Goal: Task Accomplishment & Management: Manage account settings

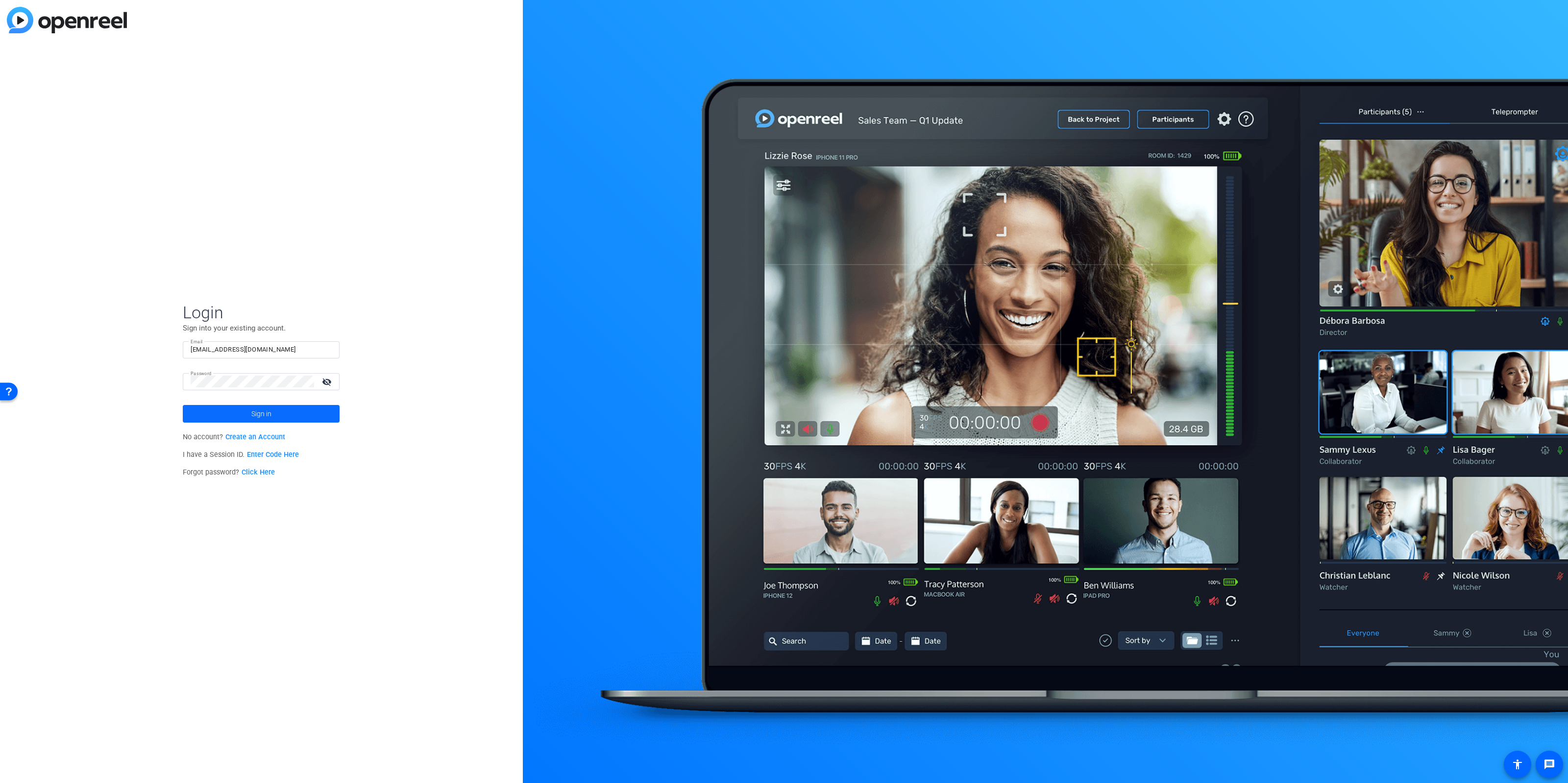
click at [236, 413] on span at bounding box center [261, 414] width 157 height 23
click at [272, 452] on span "Amazon World Wide Field Enablement" at bounding box center [263, 453] width 123 height 18
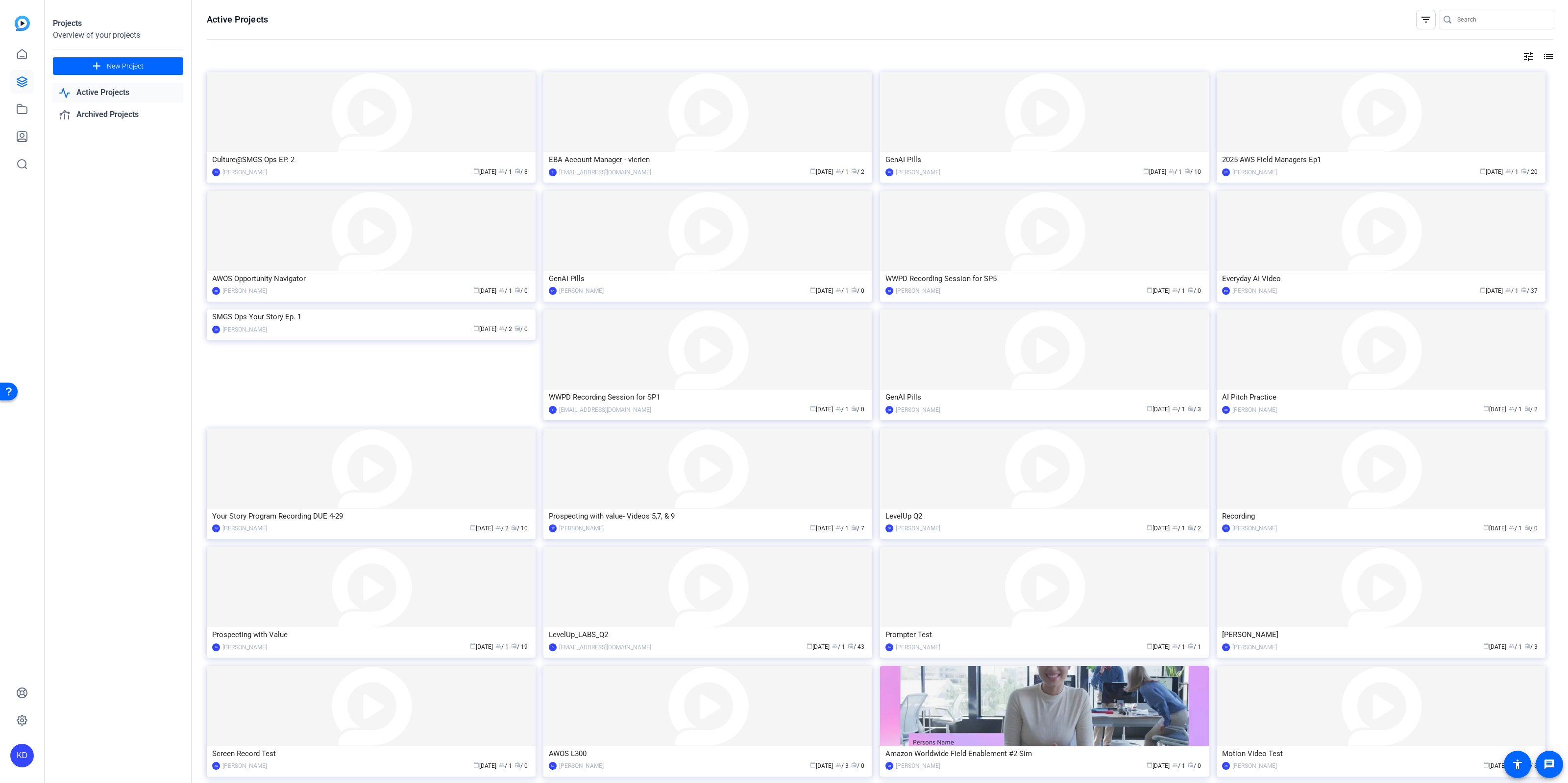
click at [1481, 17] on input "Search" at bounding box center [1501, 19] width 89 height 12
type input "Culture keeper"
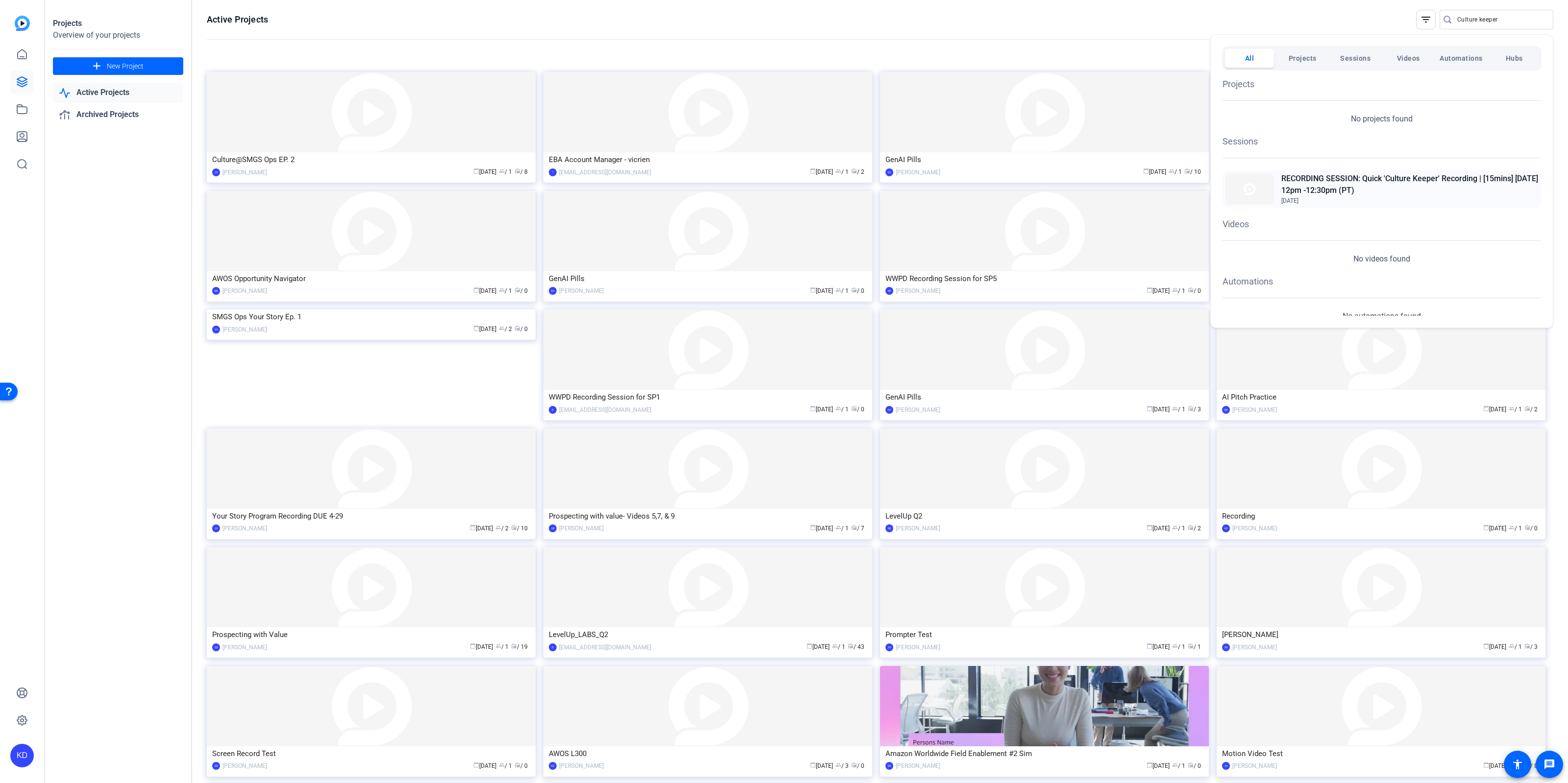
click at [1396, 189] on h2 "RECORDING SESSION: Quick 'Culture Keeper' Recording | [15mins] [DATE] 12pm -12:…" at bounding box center [1410, 185] width 257 height 23
click at [1304, 19] on div at bounding box center [784, 392] width 1568 height 783
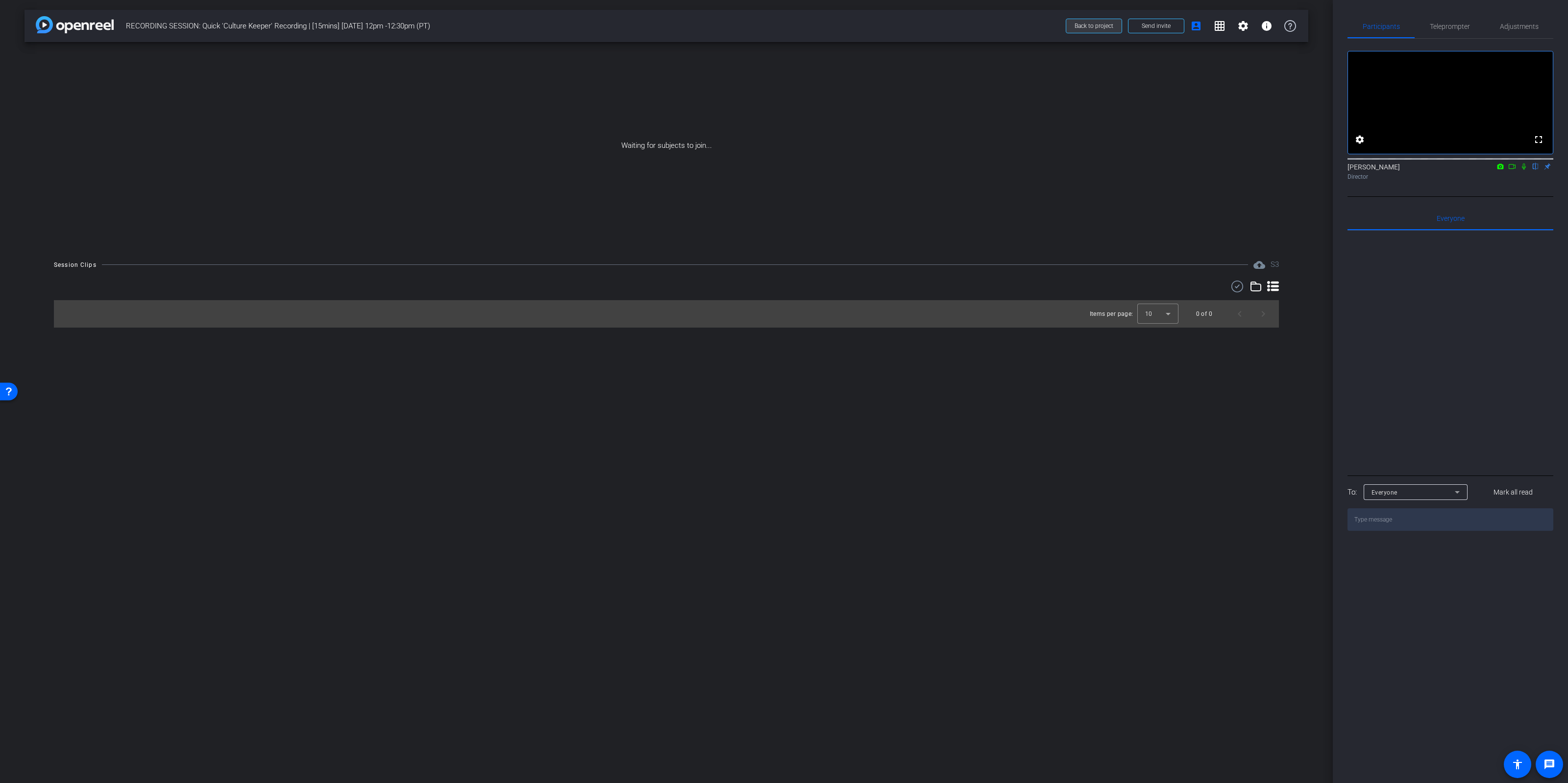
click at [1117, 26] on span at bounding box center [1094, 26] width 56 height 23
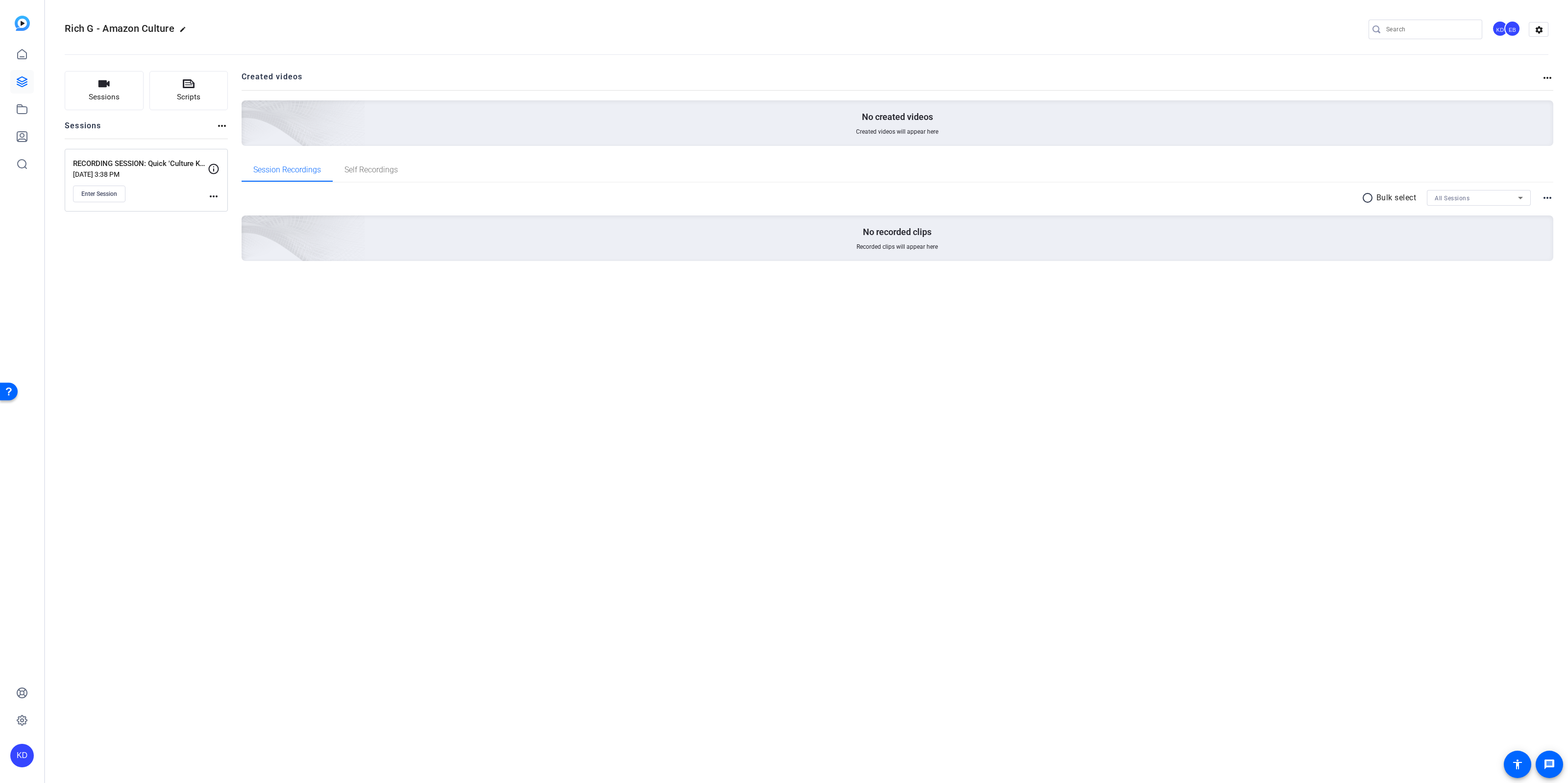
click at [217, 190] on div "more_horiz" at bounding box center [213, 183] width 12 height 39
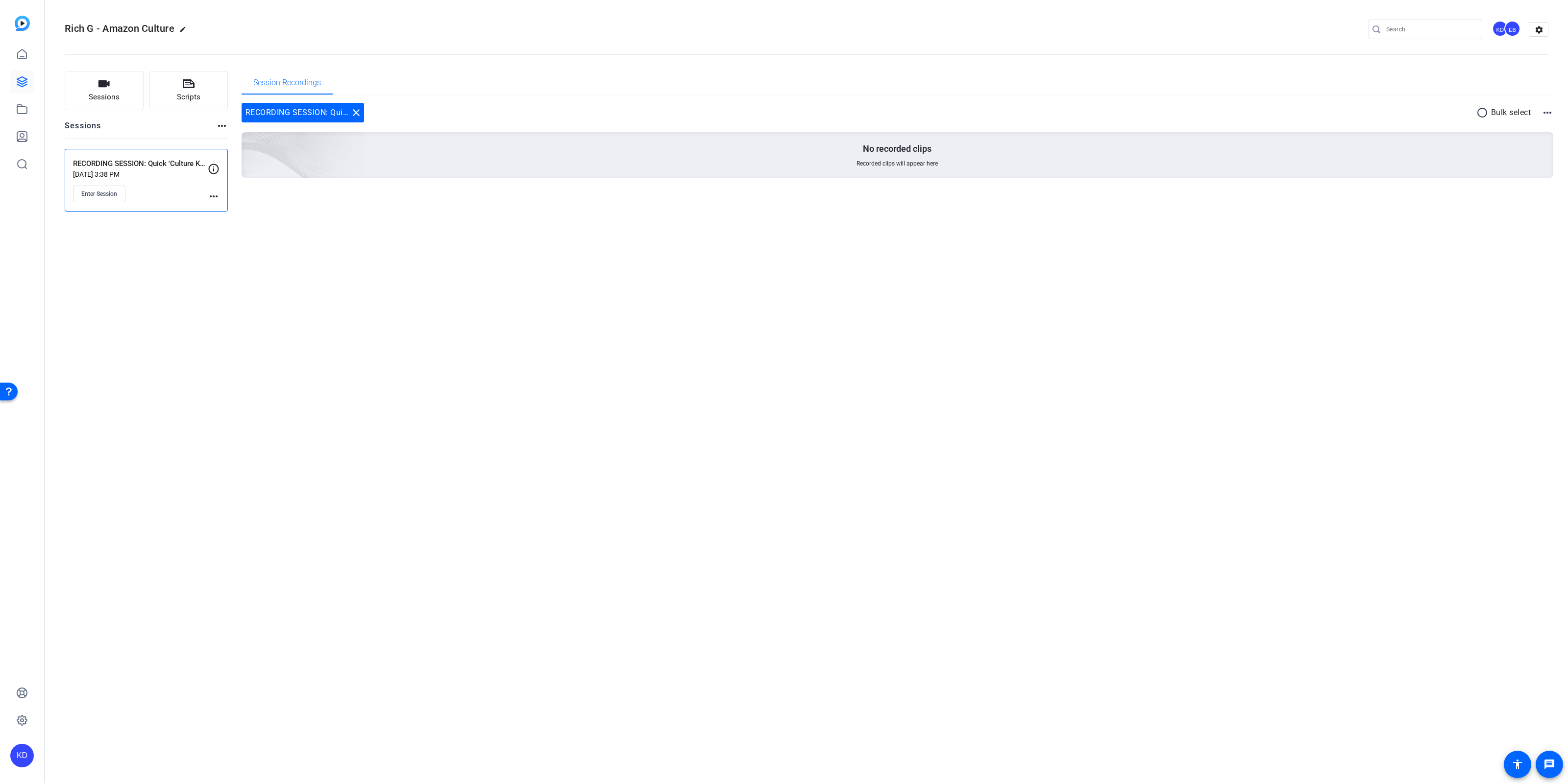
click at [217, 198] on mat-icon "more_horiz" at bounding box center [213, 197] width 12 height 12
click at [235, 207] on span "Edit Session" at bounding box center [238, 210] width 45 height 12
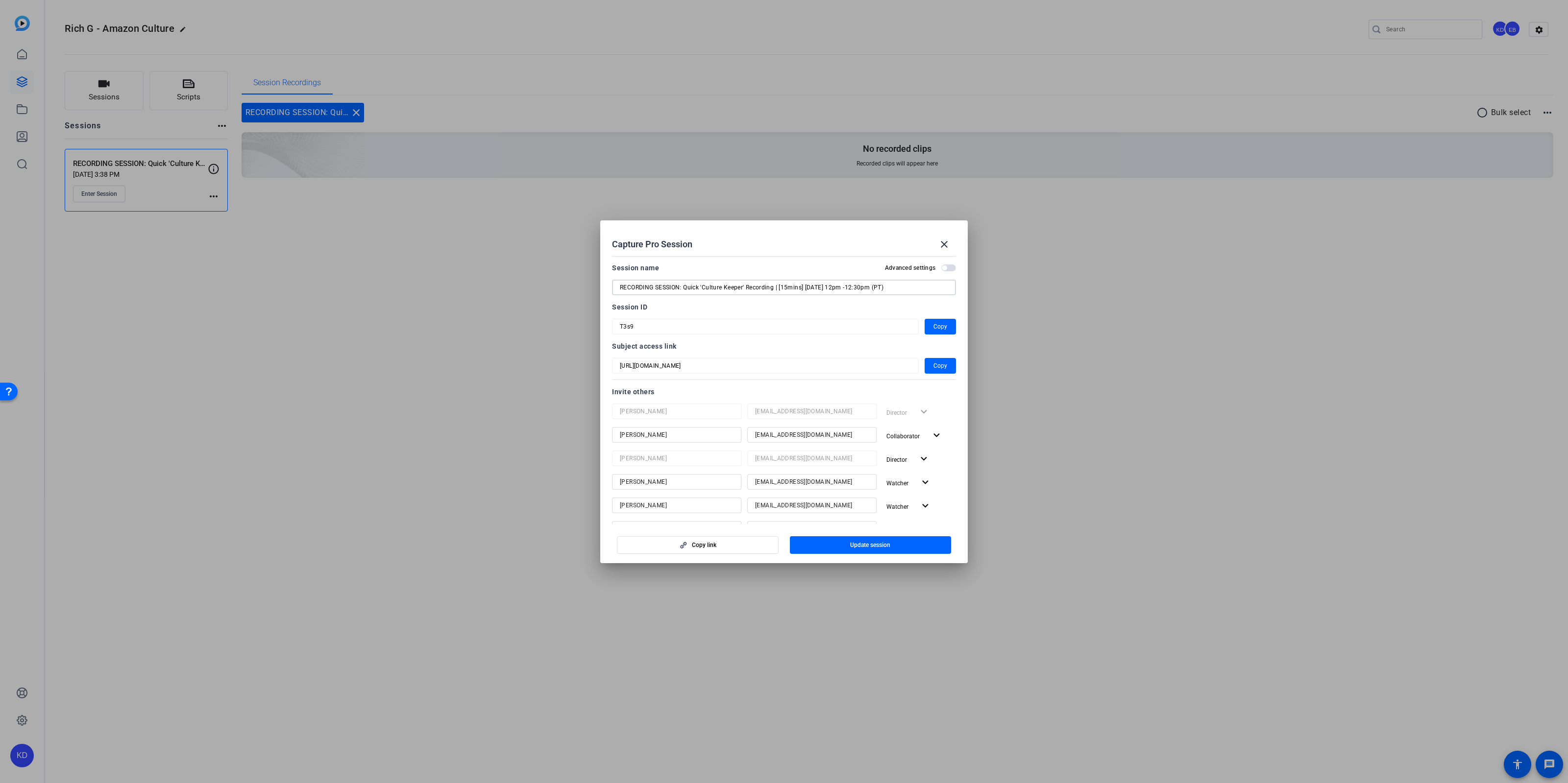
drag, startPoint x: 776, startPoint y: 287, endPoint x: 927, endPoint y: 291, distance: 151.1
click at [927, 291] on input "RECORDING SESSION: Quick 'Culture Keeper' Recording | [15mins] [DATE] 12pm -12:…" at bounding box center [783, 287] width 328 height 12
click at [906, 291] on input "RECORDING SESSION: Quick 'Culture Keeper' Recording | [15mins] [DATE] 12pm -12:…" at bounding box center [783, 287] width 328 height 12
drag, startPoint x: 896, startPoint y: 286, endPoint x: 805, endPoint y: 292, distance: 91.2
click at [805, 292] on input "RECORDING SESSION: Quick 'Culture Keeper' Recording | [15mins] [DATE] 12pm -12:…" at bounding box center [783, 287] width 328 height 12
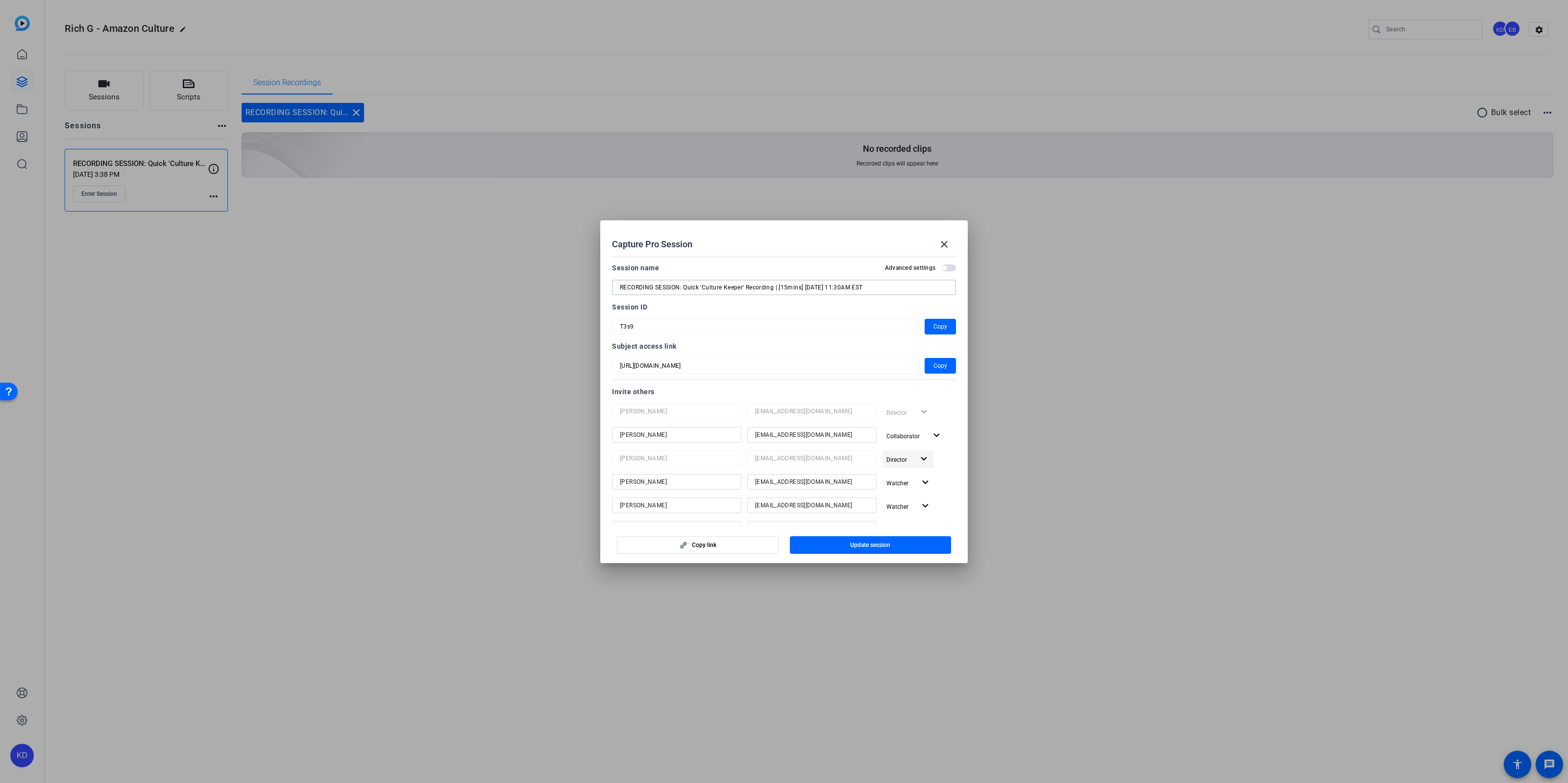
type input "RECORDING SESSION: Quick 'Culture Keeper' Recording | [15mins] [DATE] 11:30AM E…"
click at [922, 459] on mat-icon "expand_more" at bounding box center [923, 459] width 13 height 13
click at [913, 496] on span "Remove User" at bounding box center [908, 497] width 36 height 7
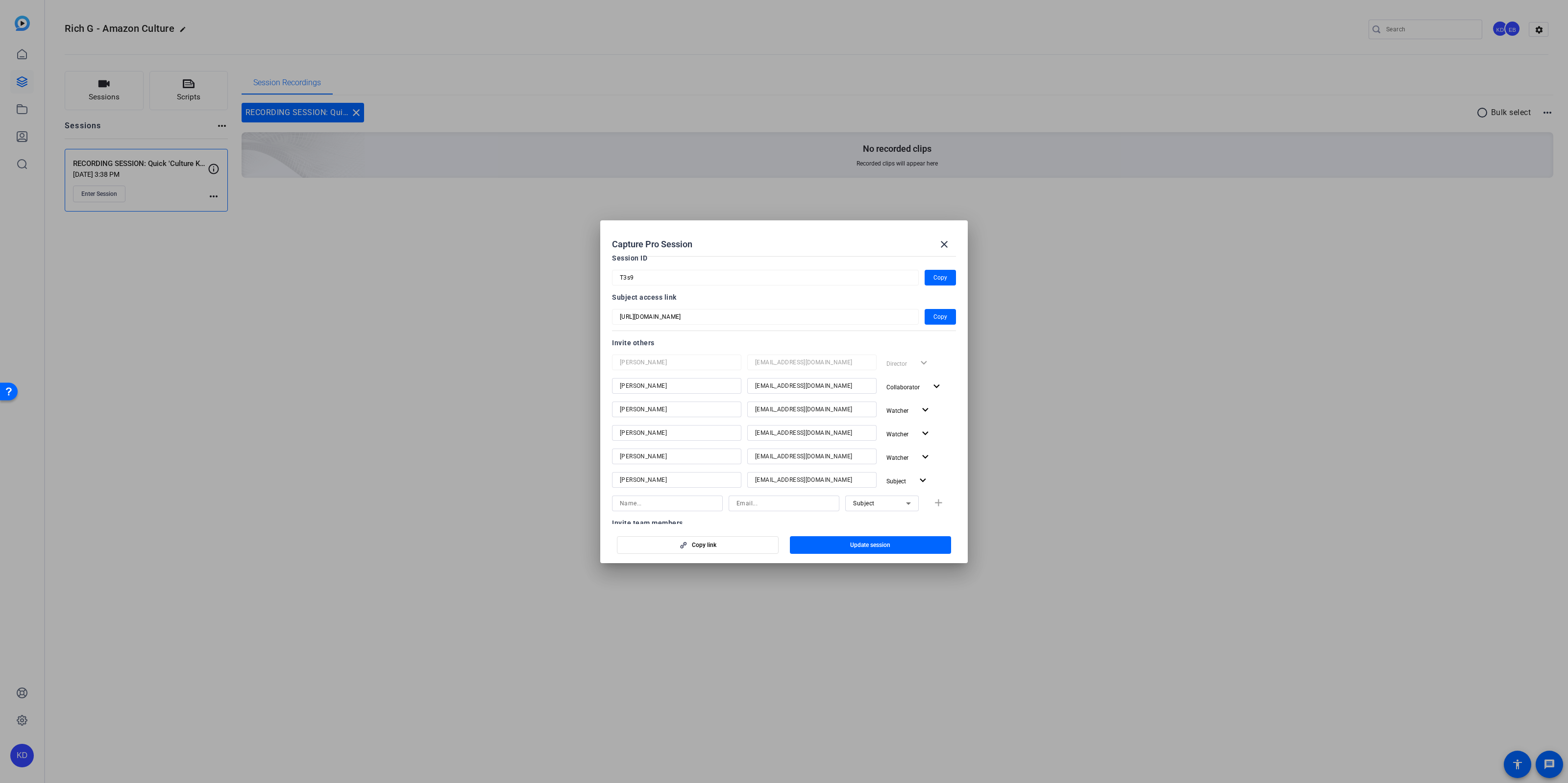
scroll to position [56, 0]
click at [691, 496] on input at bounding box center [667, 497] width 95 height 12
click at [666, 493] on input "[PERSON_NAME]" at bounding box center [667, 497] width 95 height 12
type input "[PERSON_NAME]"
click at [765, 494] on input at bounding box center [784, 497] width 95 height 12
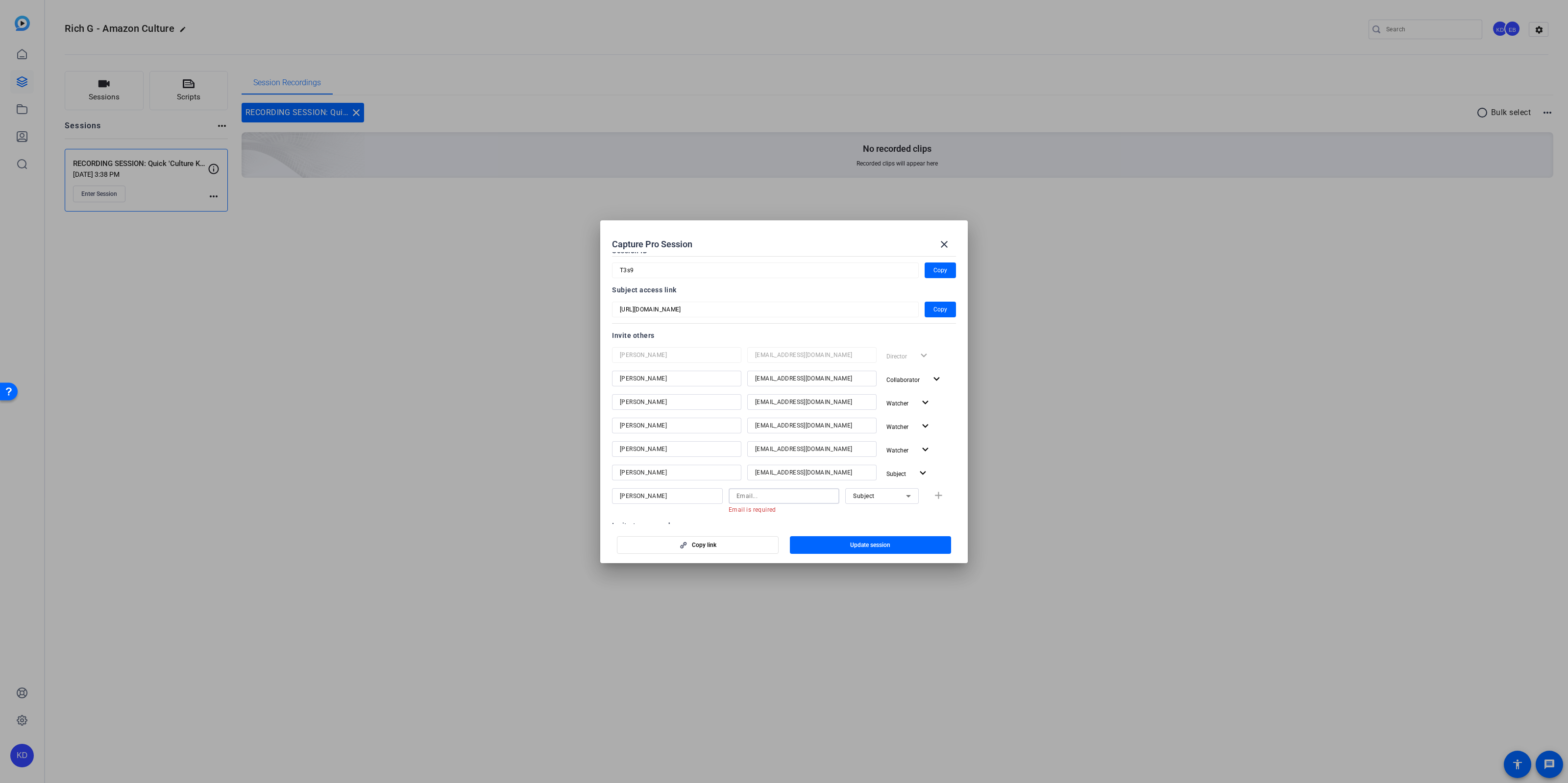
paste input "[EMAIL_ADDRESS][DOMAIN_NAME]"
type input "[EMAIL_ADDRESS][DOMAIN_NAME]"
click at [899, 497] on div "Subject" at bounding box center [879, 496] width 53 height 13
click at [936, 515] on div at bounding box center [784, 392] width 1568 height 783
drag, startPoint x: 819, startPoint y: 496, endPoint x: 656, endPoint y: 489, distance: 163.2
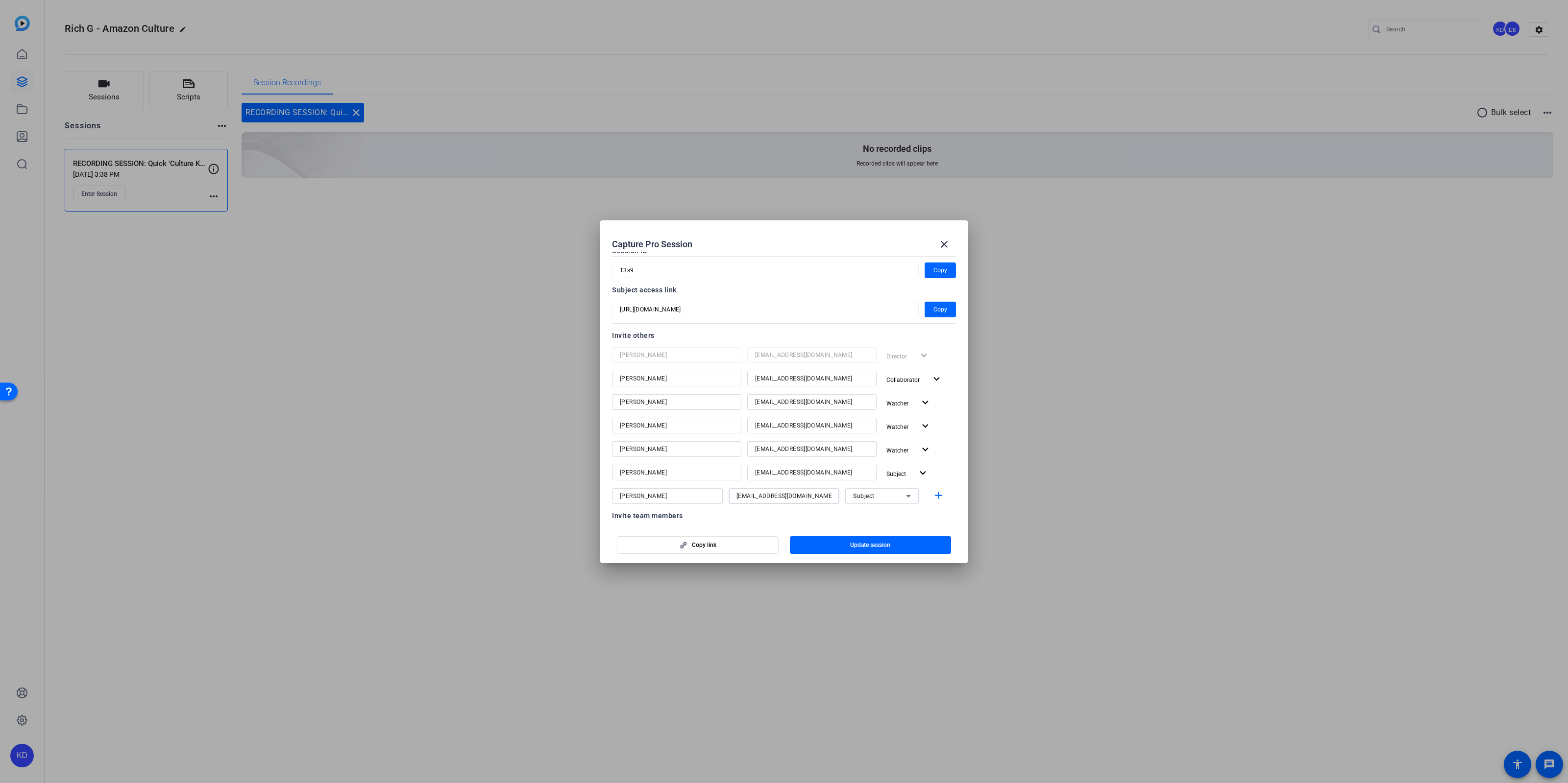
click at [736, 491] on input "[EMAIL_ADDRESS][DOMAIN_NAME]" at bounding box center [784, 497] width 95 height 12
click at [684, 496] on input "[PERSON_NAME]" at bounding box center [667, 497] width 95 height 12
type input "B"
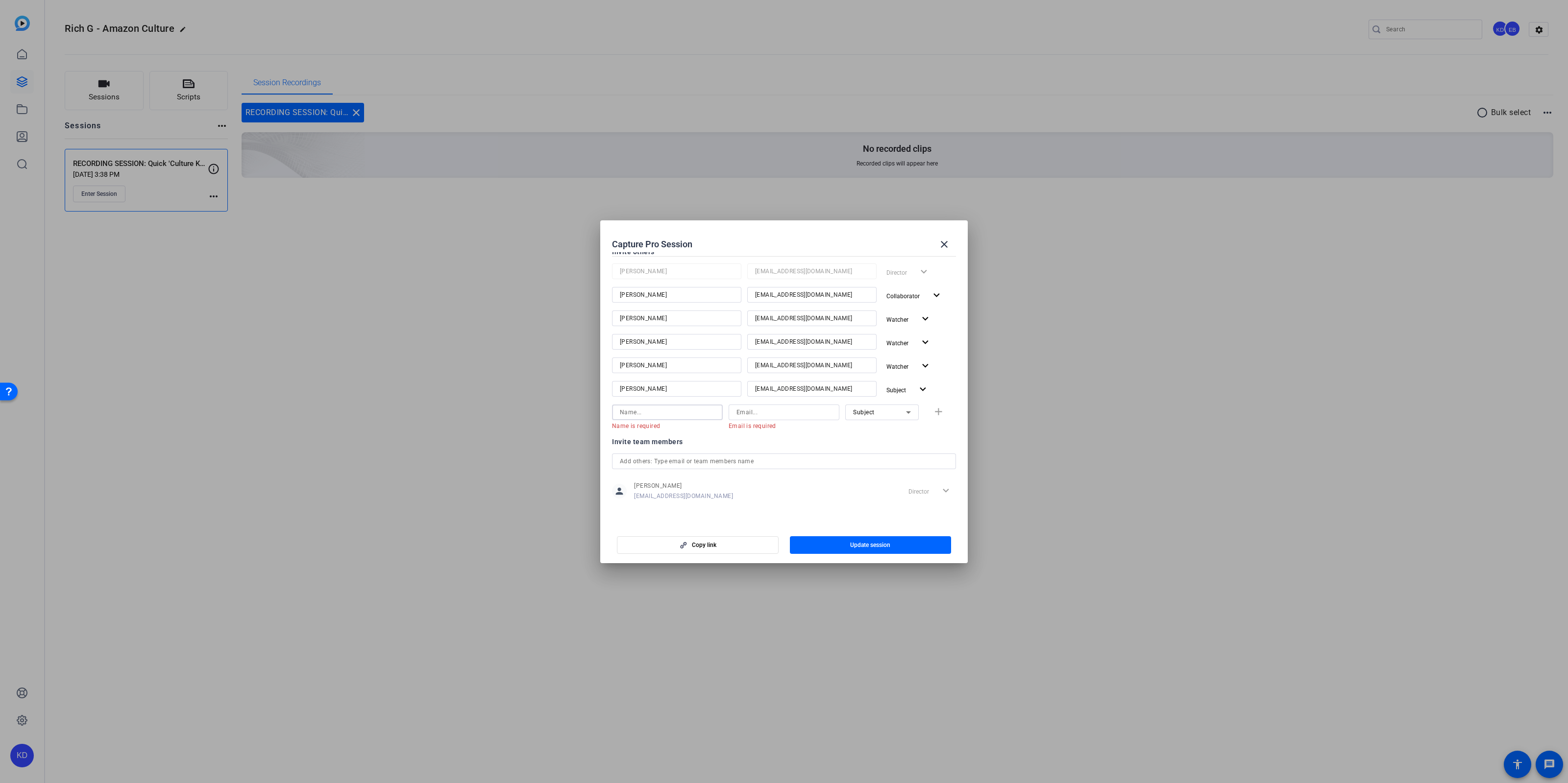
click at [670, 456] on input "text" at bounding box center [783, 462] width 328 height 12
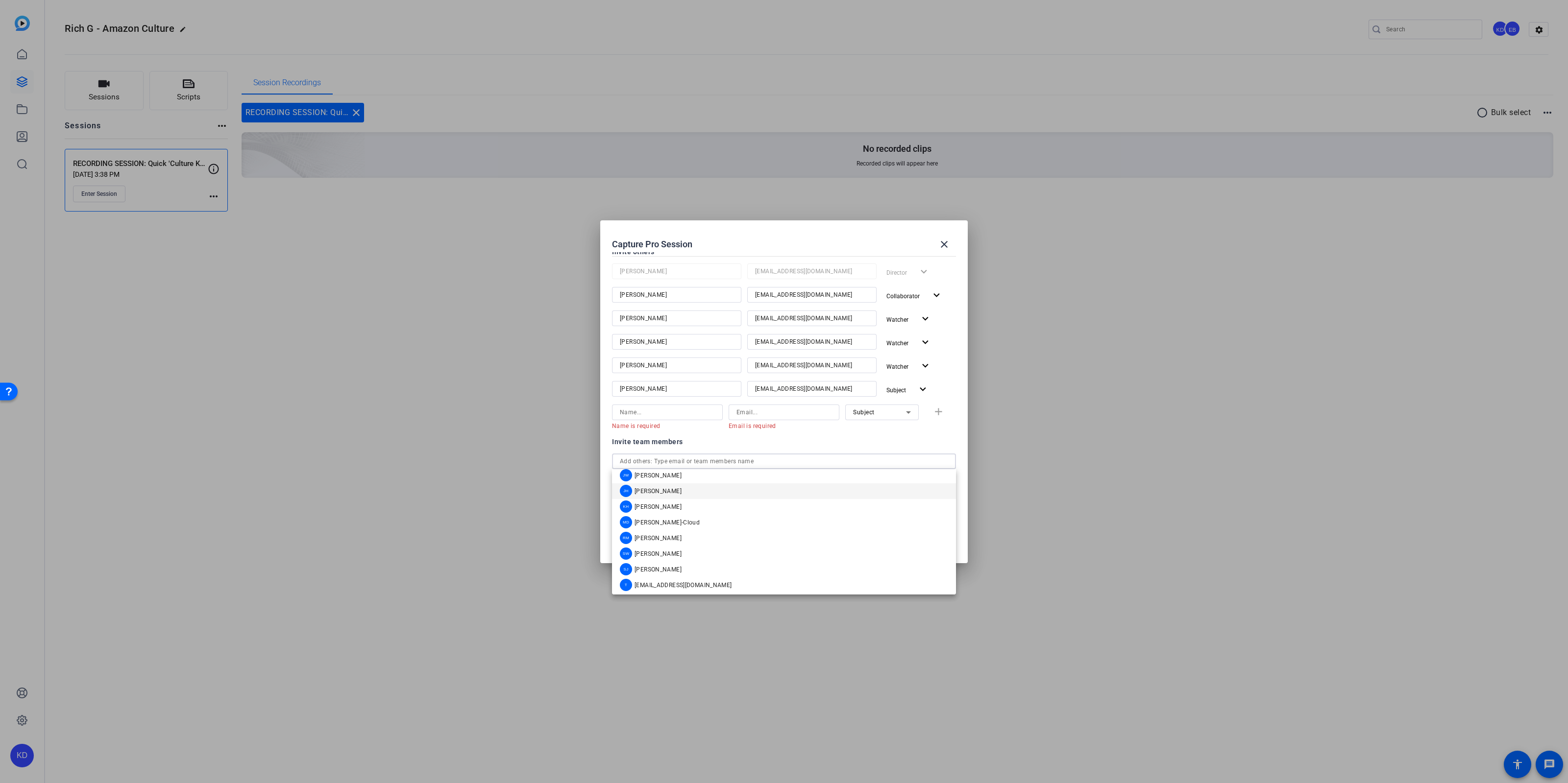
scroll to position [108, 0]
click at [691, 578] on span "[EMAIL_ADDRESS][DOMAIN_NAME]" at bounding box center [684, 578] width 97 height 8
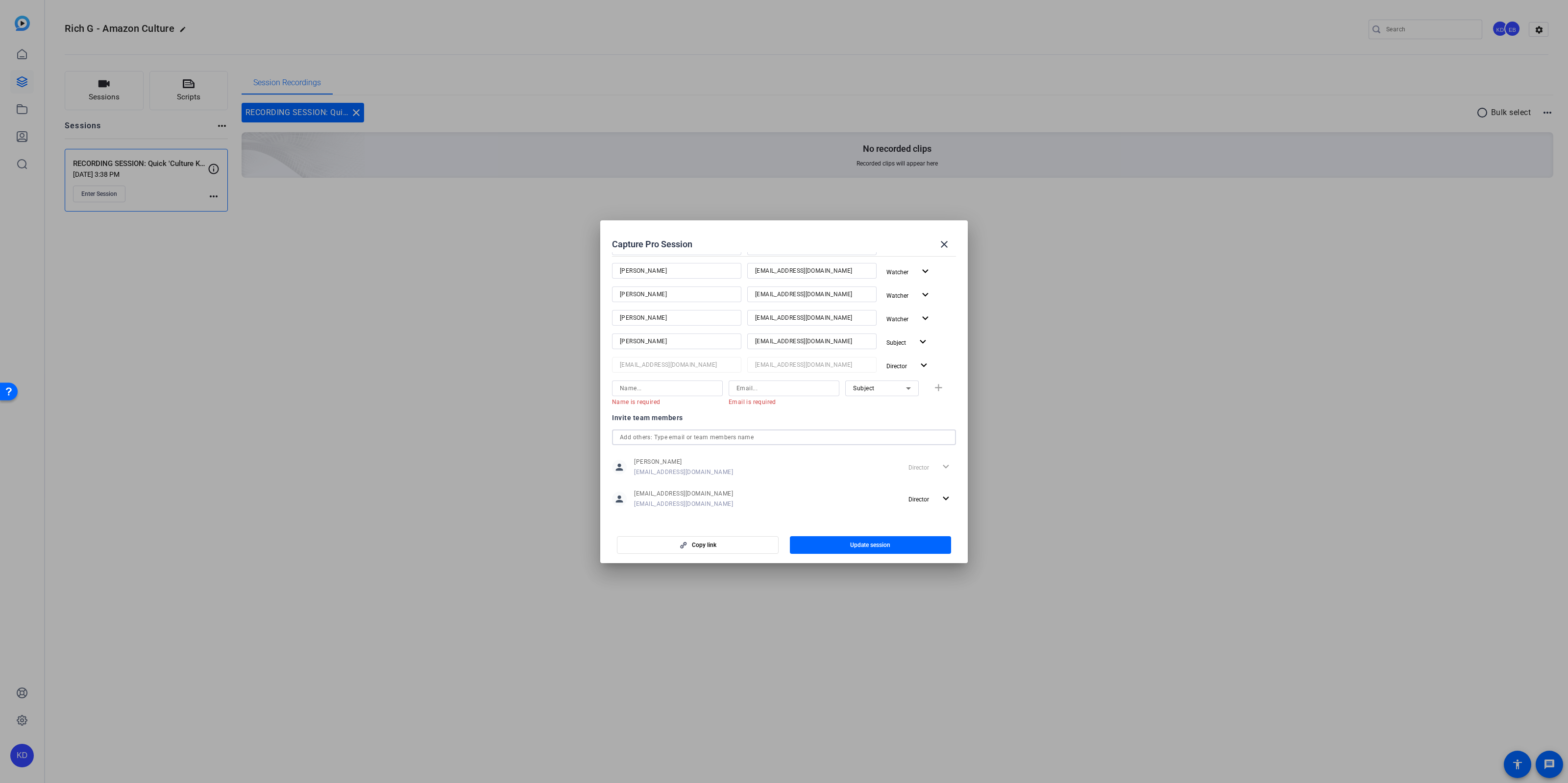
scroll to position [195, 0]
click at [949, 499] on span "button" at bounding box center [930, 492] width 52 height 23
click at [949, 498] on div at bounding box center [784, 392] width 1568 height 783
click at [784, 519] on mat-dialog-content "Session name Advanced settings RECORDING SESSION: Quick 'Culture Keeper' Record…" at bounding box center [783, 388] width 367 height 272
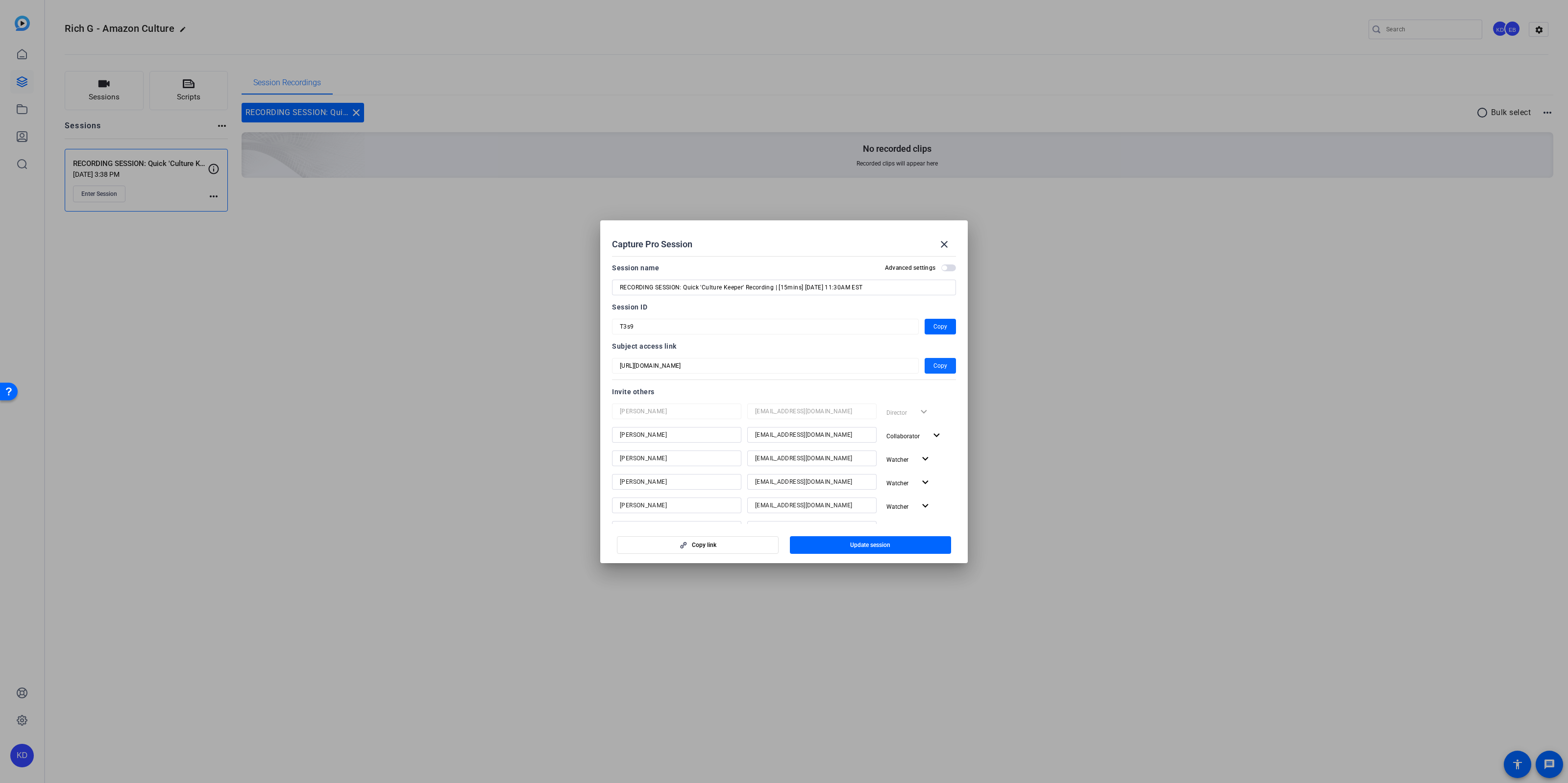
click at [952, 364] on span "button" at bounding box center [940, 366] width 31 height 23
click at [849, 548] on span "button" at bounding box center [871, 545] width 162 height 23
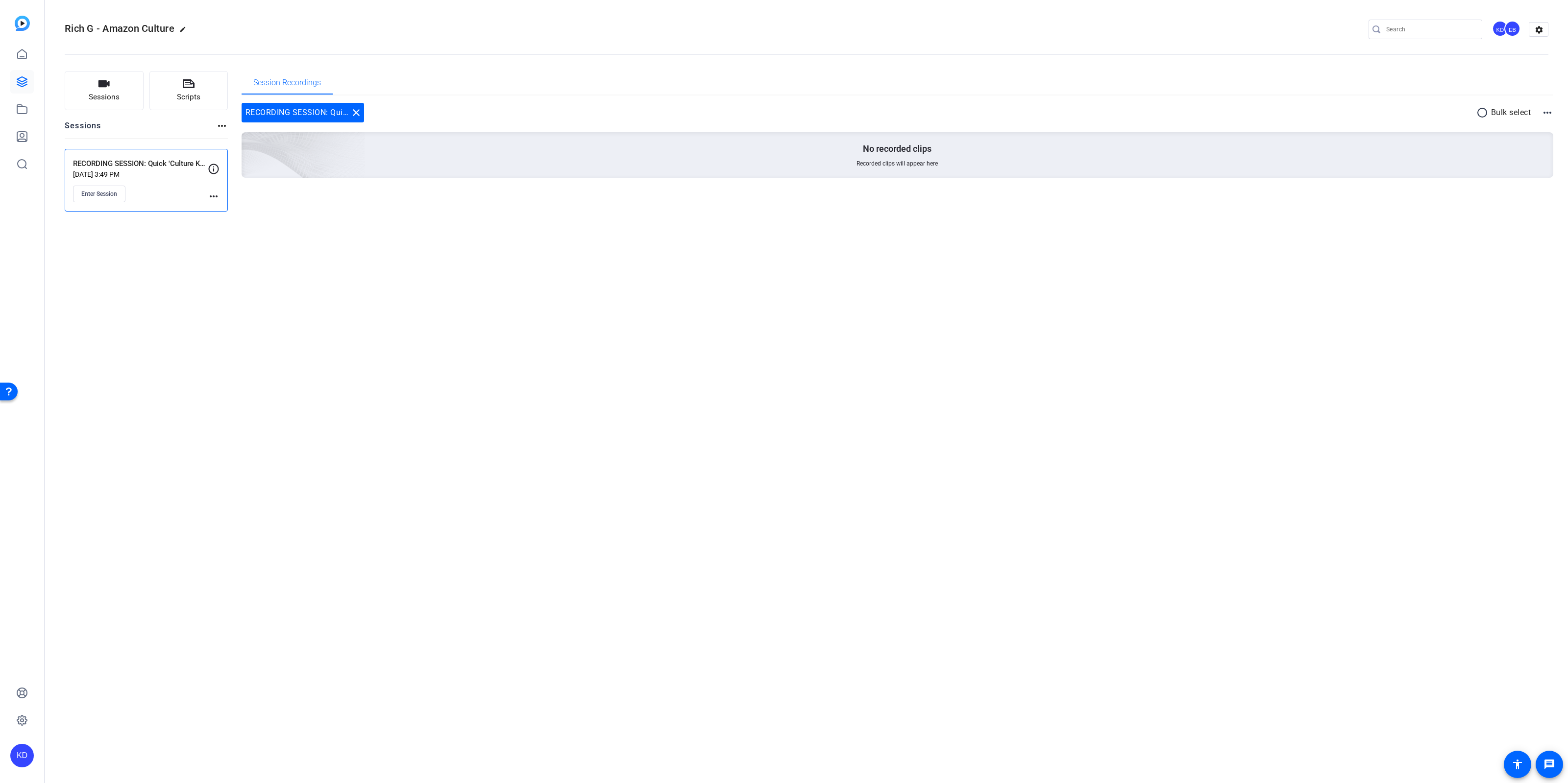
click at [211, 192] on mat-icon "more_horiz" at bounding box center [213, 197] width 12 height 12
click at [234, 207] on span "Edit Session" at bounding box center [238, 210] width 45 height 12
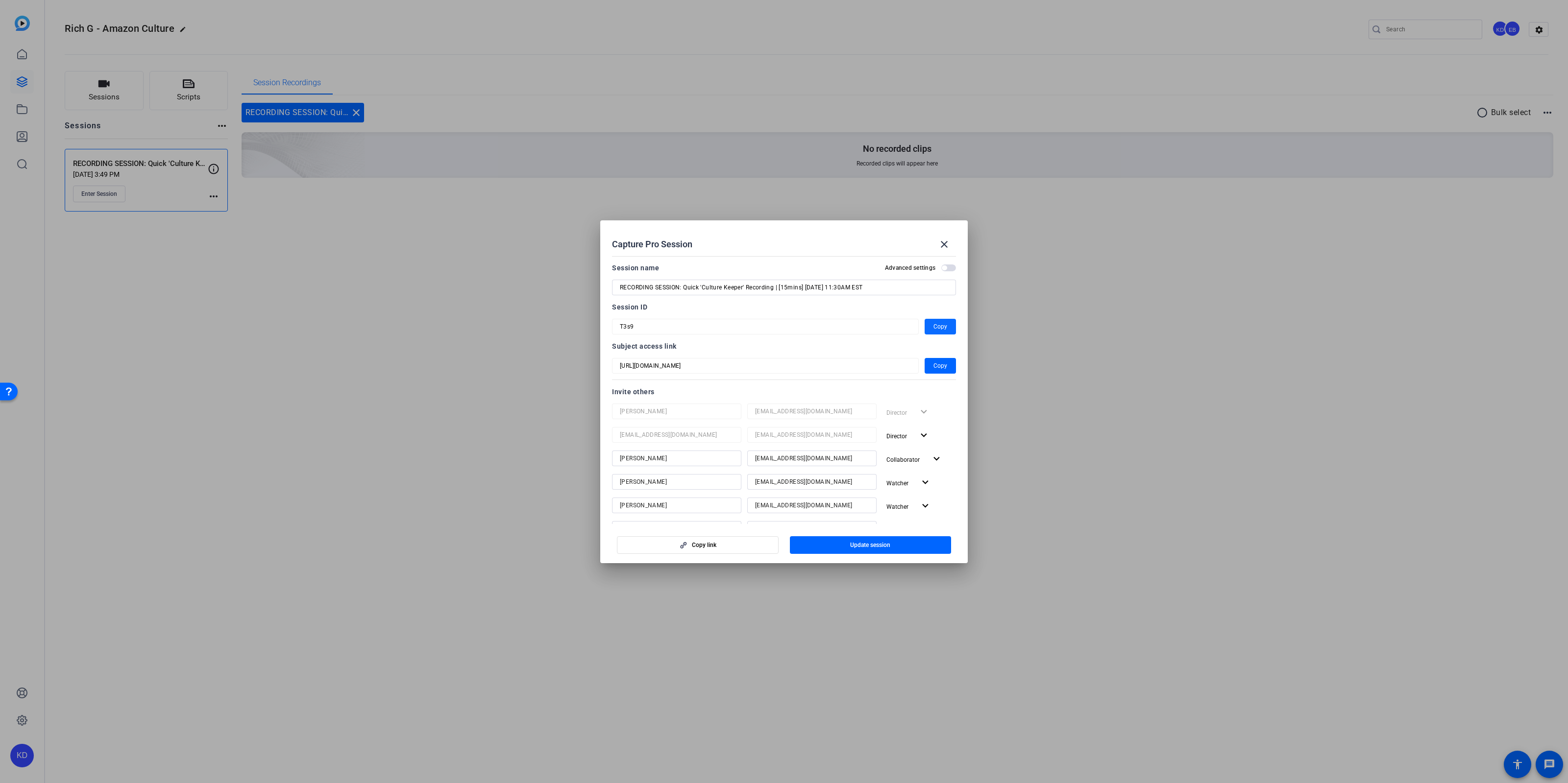
click at [938, 321] on span "Copy" at bounding box center [940, 327] width 14 height 12
click at [953, 267] on span "button" at bounding box center [948, 268] width 15 height 7
click at [705, 541] on span "button" at bounding box center [697, 545] width 161 height 23
click at [948, 269] on span "button" at bounding box center [948, 268] width 15 height 7
click at [946, 245] on mat-icon "close" at bounding box center [944, 244] width 12 height 12
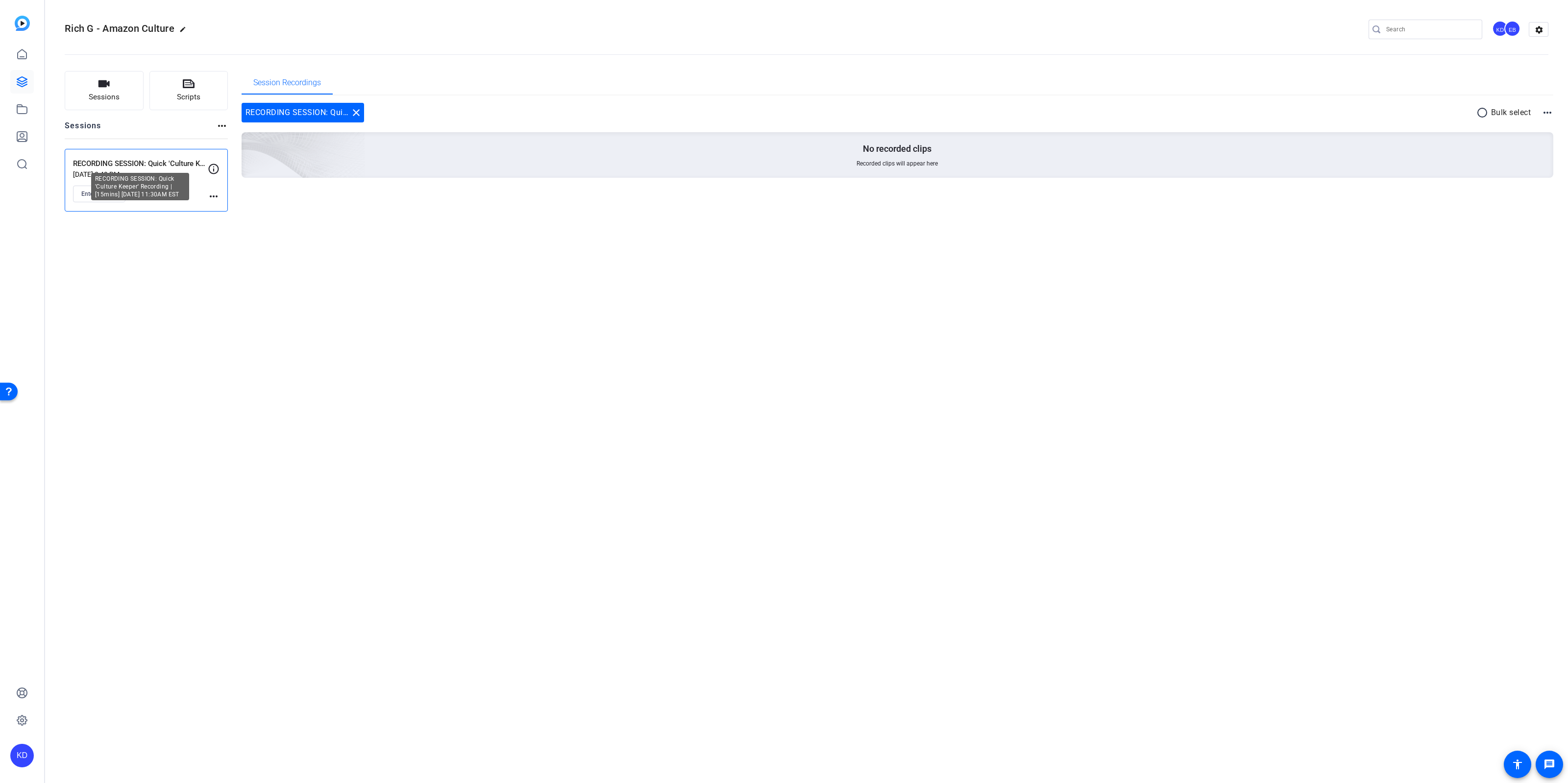
click at [177, 168] on p "RECORDING SESSION: Quick 'Culture Keeper' Recording | [15mins] [DATE] 11:30AM E…" at bounding box center [140, 165] width 134 height 12
click at [91, 195] on span "Enter Session" at bounding box center [99, 194] width 36 height 8
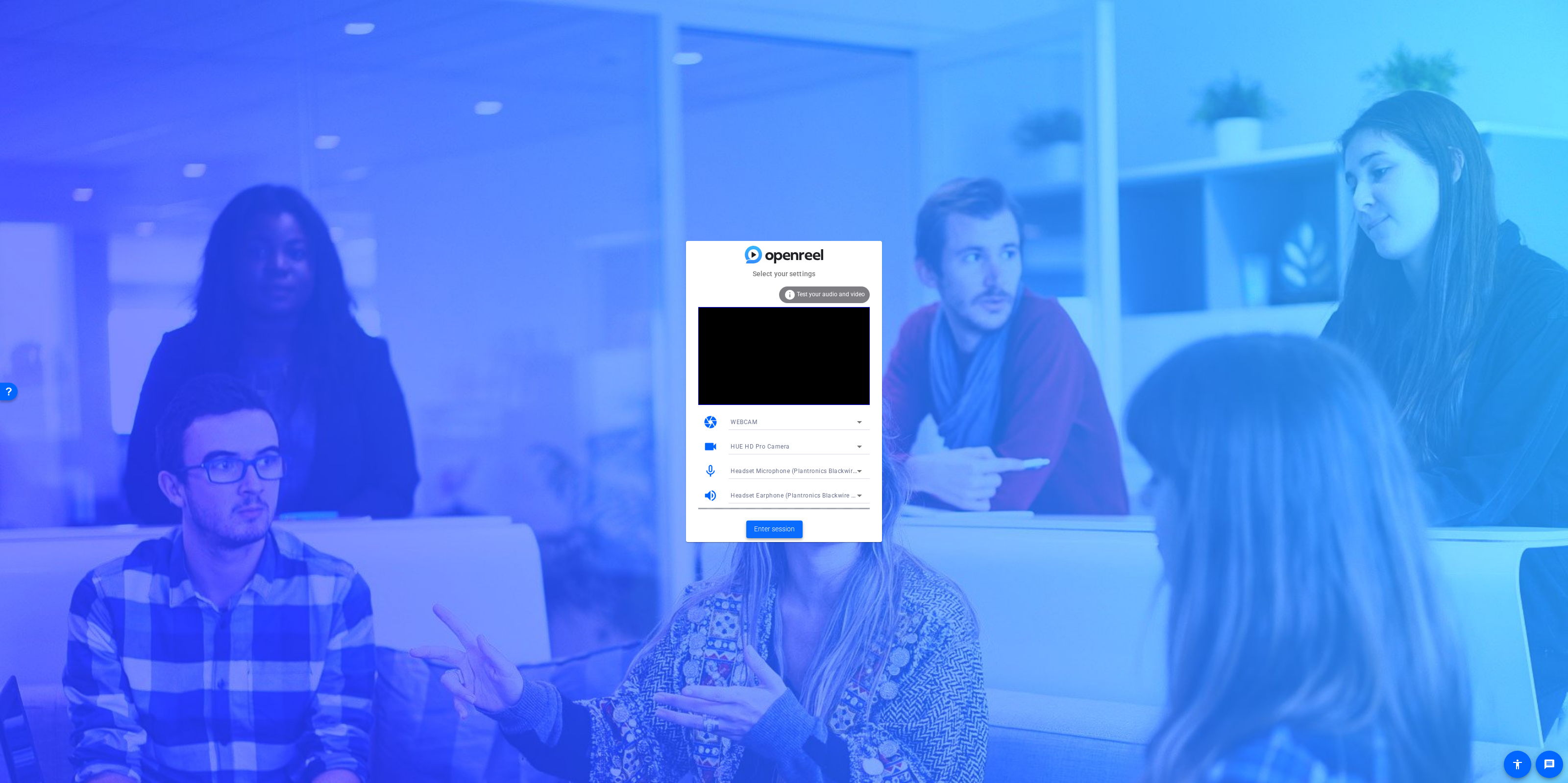
click at [784, 532] on span "Enter session" at bounding box center [774, 529] width 41 height 11
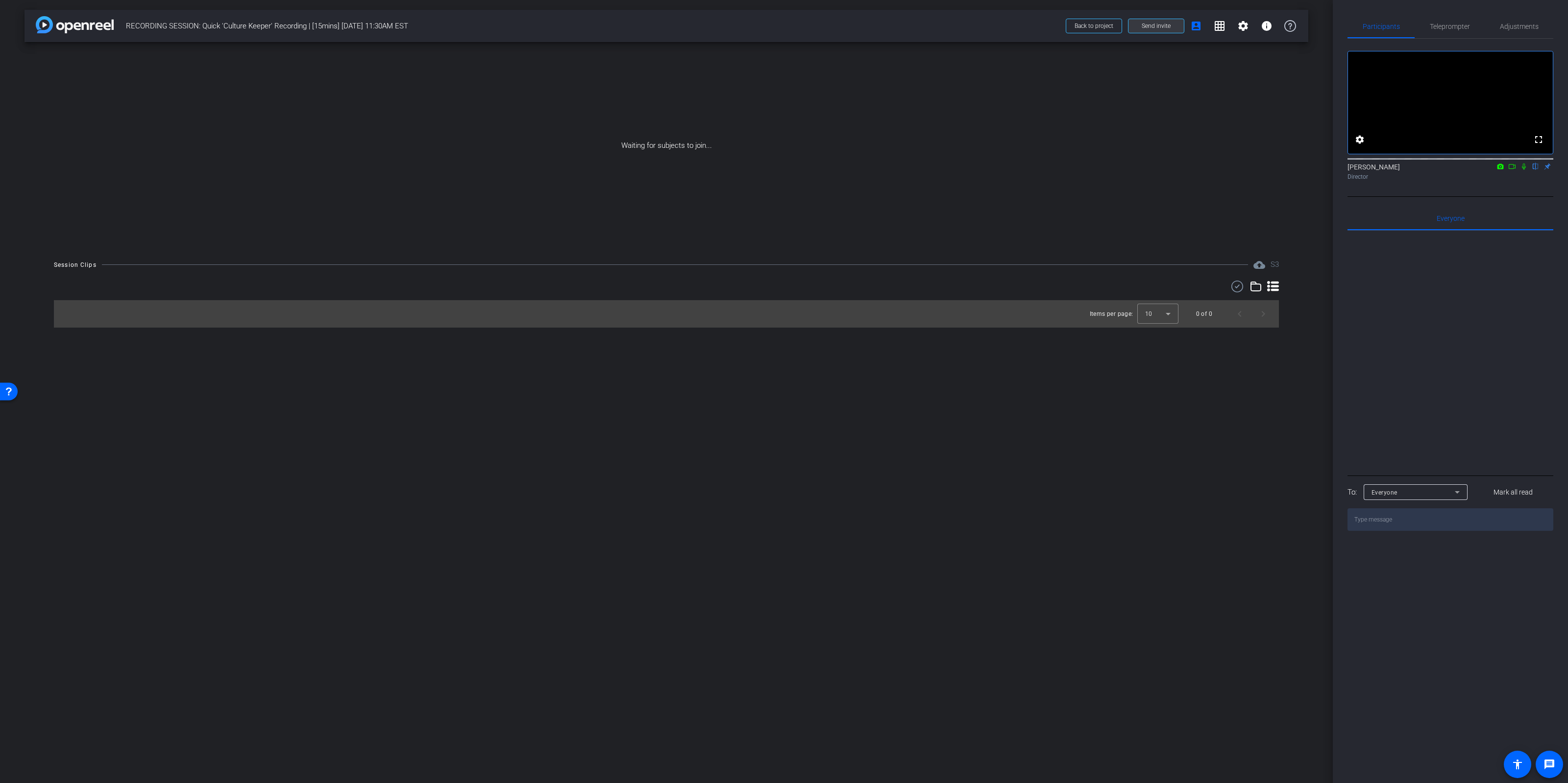
click at [1151, 25] on span "Send invite" at bounding box center [1156, 26] width 29 height 8
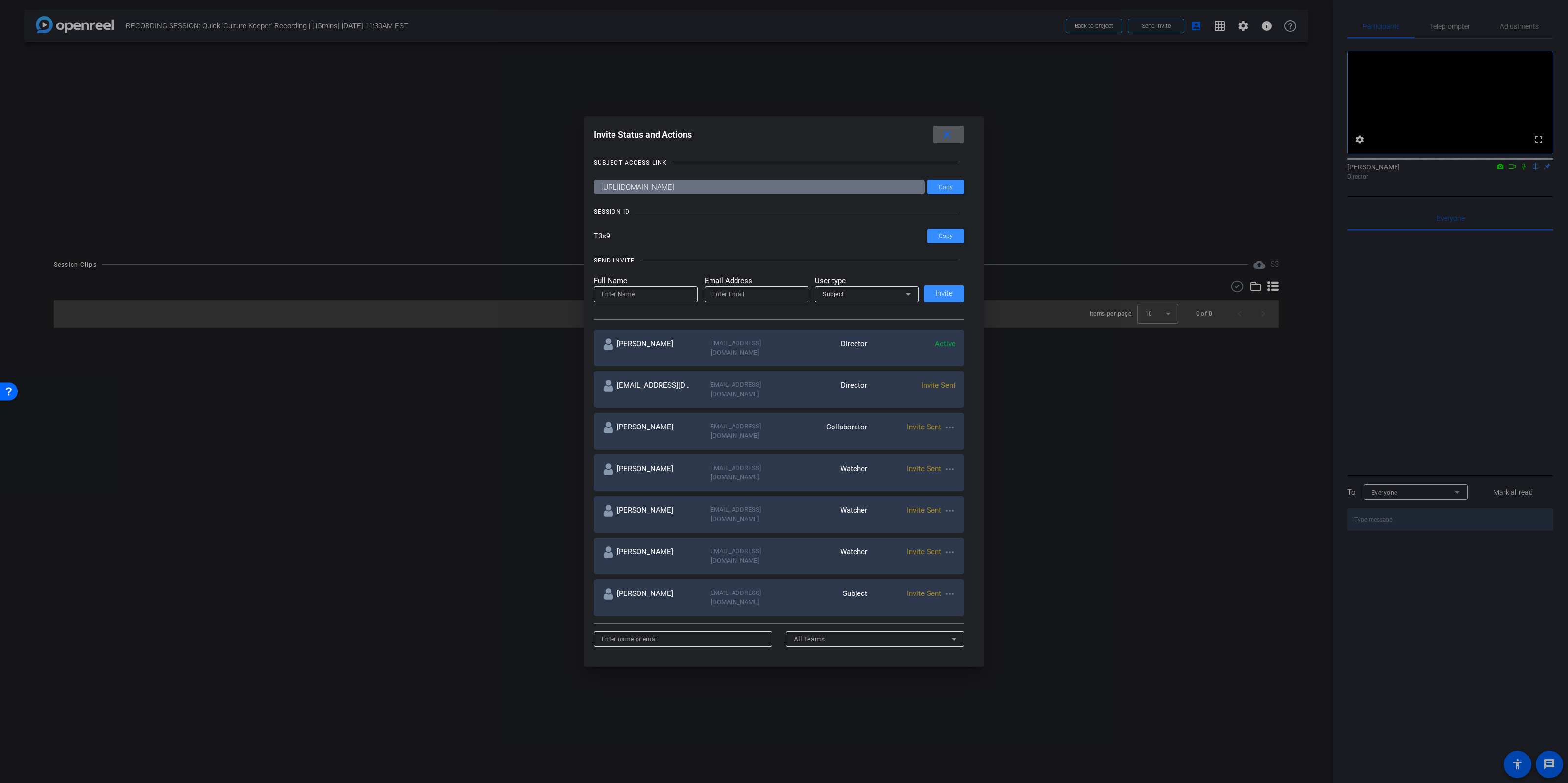
click at [950, 422] on mat-icon "more_horiz" at bounding box center [950, 428] width 12 height 12
click at [992, 440] on span "Re-Send Invite" at bounding box center [988, 440] width 73 height 12
click at [952, 464] on mat-icon "more_horiz" at bounding box center [950, 469] width 12 height 12
click at [957, 471] on span "Re-Send Invite" at bounding box center [988, 474] width 73 height 12
click at [950, 505] on mat-icon "more_horiz" at bounding box center [950, 511] width 12 height 12
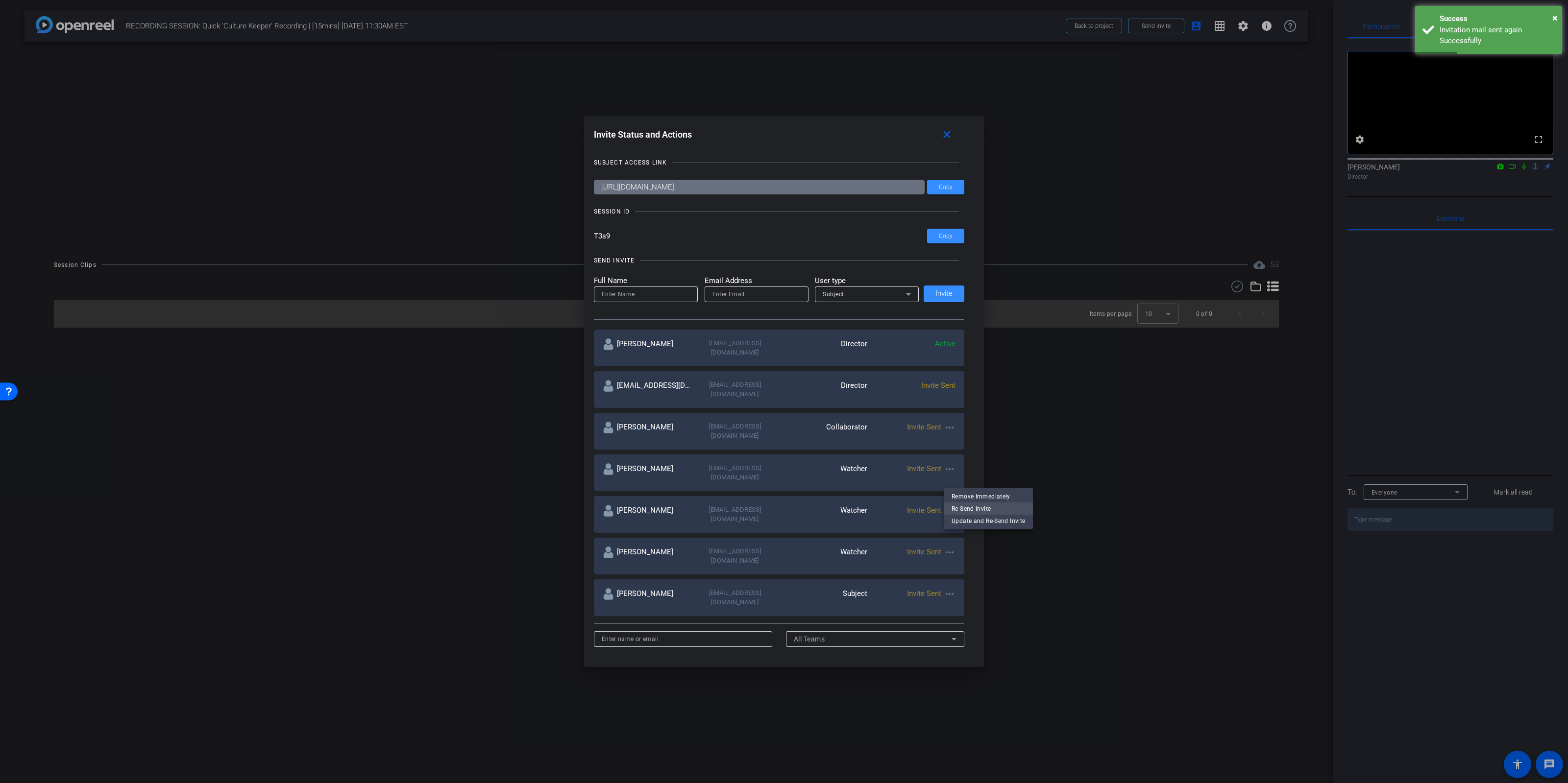
click at [964, 511] on span "Re-Send Invite" at bounding box center [988, 509] width 73 height 12
click at [952, 546] on mat-icon "more_horiz" at bounding box center [950, 552] width 12 height 12
click at [962, 541] on span "Re-Send Invite" at bounding box center [988, 543] width 73 height 12
click at [953, 588] on mat-icon "more_horiz" at bounding box center [950, 594] width 12 height 12
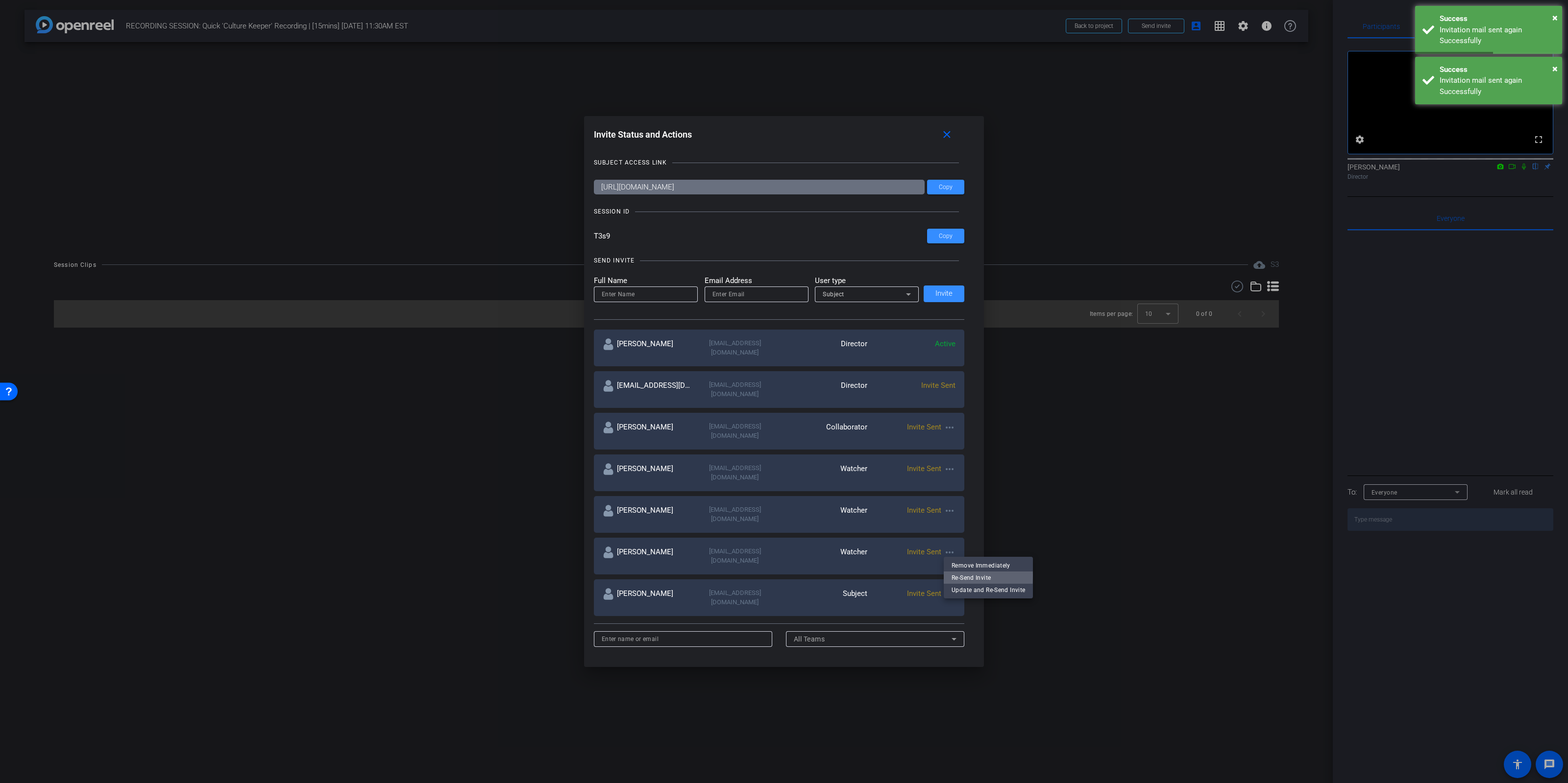
click at [958, 576] on span "Re-Send Invite" at bounding box center [988, 578] width 73 height 12
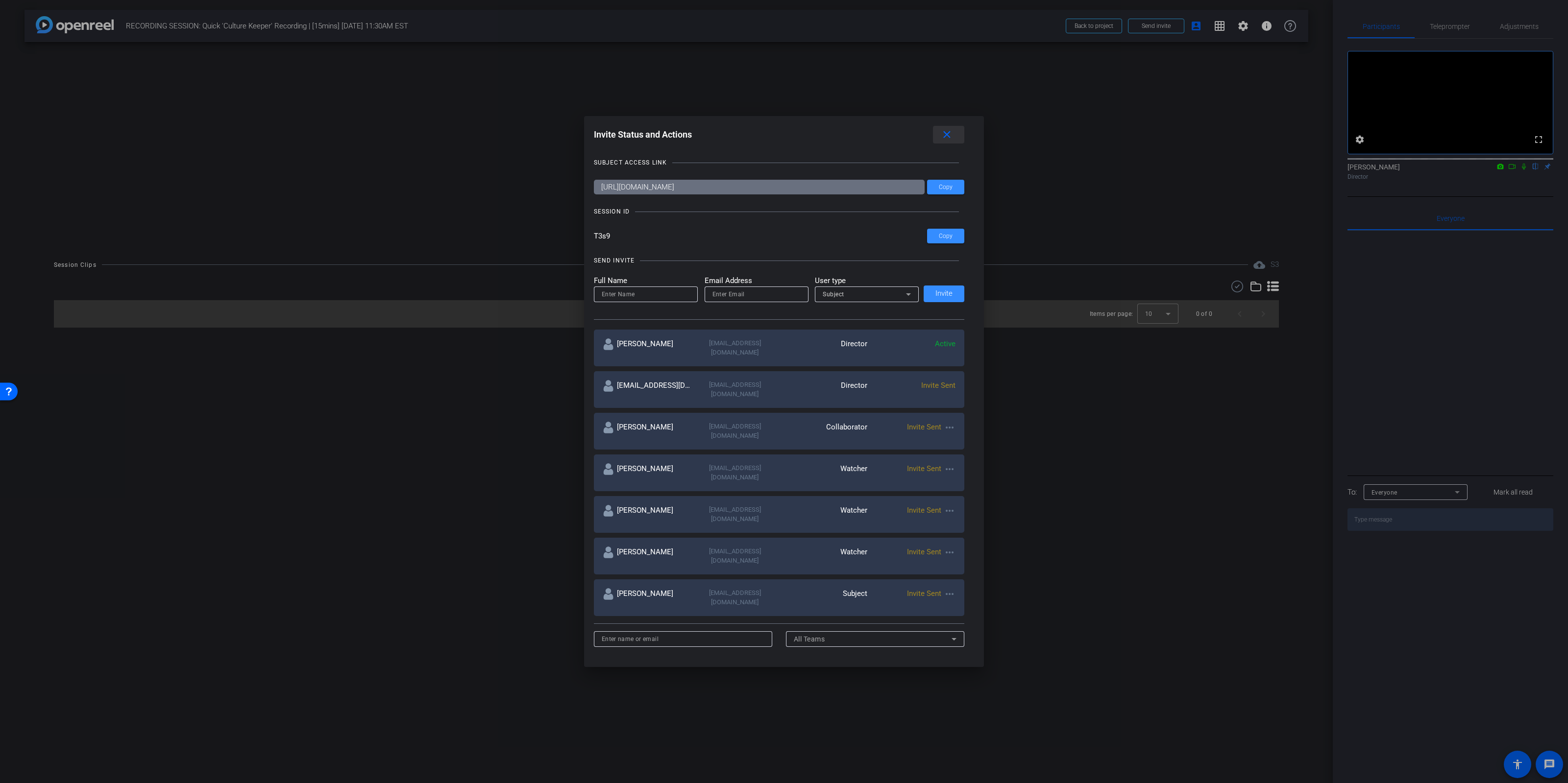
click at [946, 136] on mat-icon "close" at bounding box center [947, 134] width 13 height 13
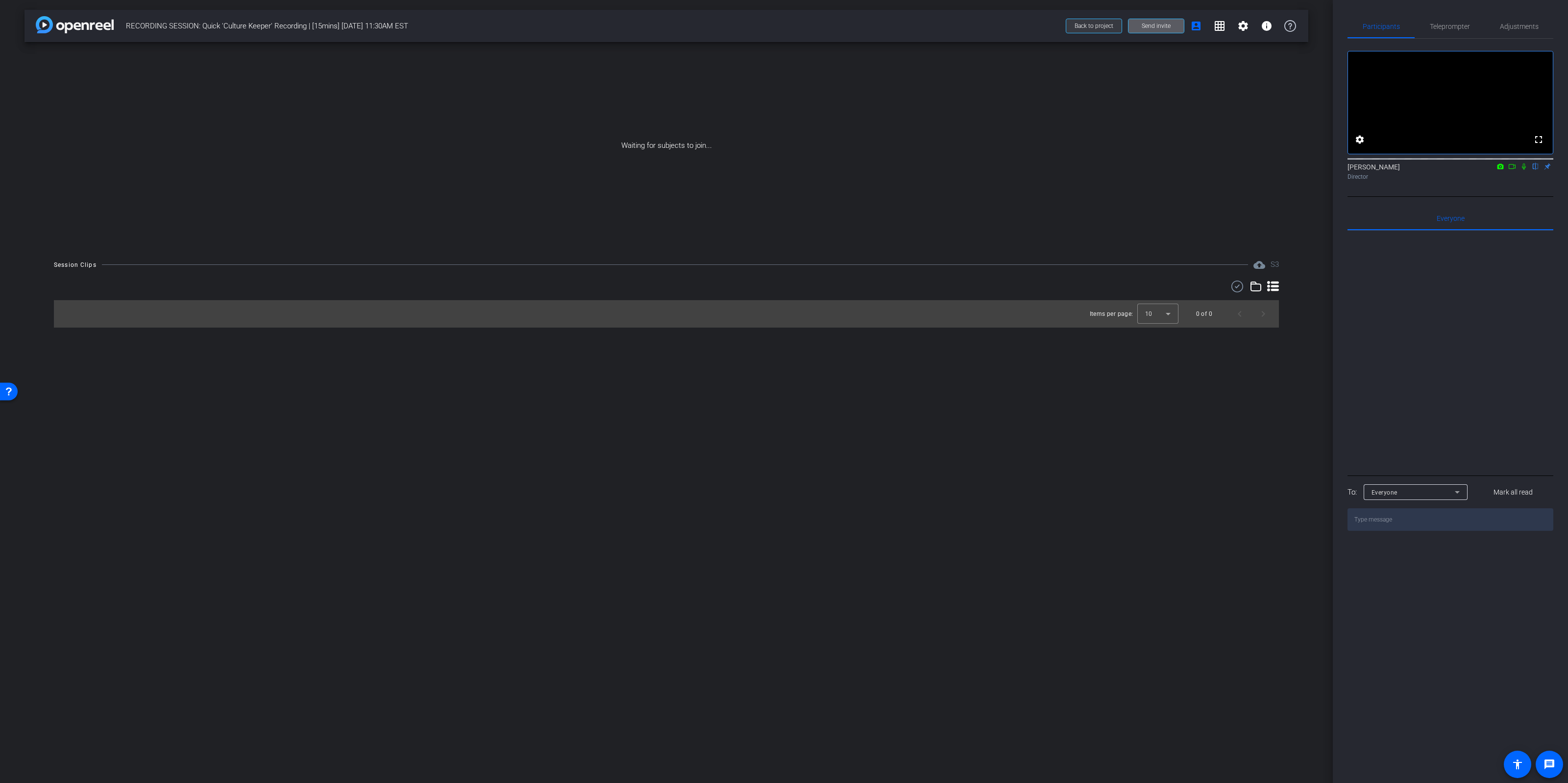
click at [1093, 31] on span at bounding box center [1094, 26] width 56 height 23
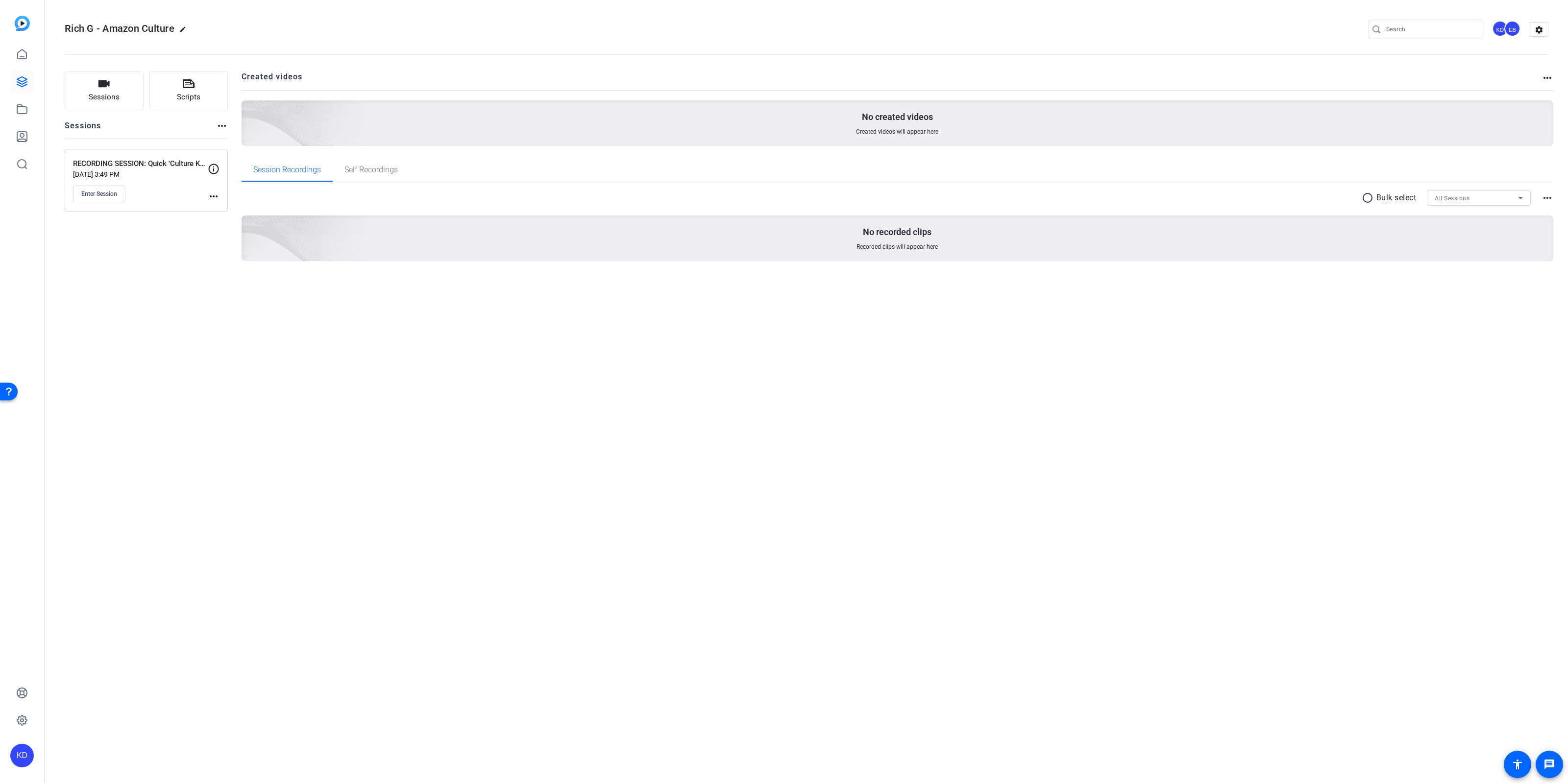
click at [646, 411] on div "Rich G - Amazon Culture edit KD EB settings Sessions Scripts Sessions more_hori…" at bounding box center [806, 392] width 1523 height 783
click at [739, 421] on div "Rich G - Amazon Culture edit KD EB settings Sessions Scripts Sessions more_hori…" at bounding box center [806, 392] width 1523 height 783
click at [211, 194] on mat-icon "more_horiz" at bounding box center [213, 197] width 12 height 12
click at [224, 214] on span "Edit Session" at bounding box center [238, 210] width 45 height 12
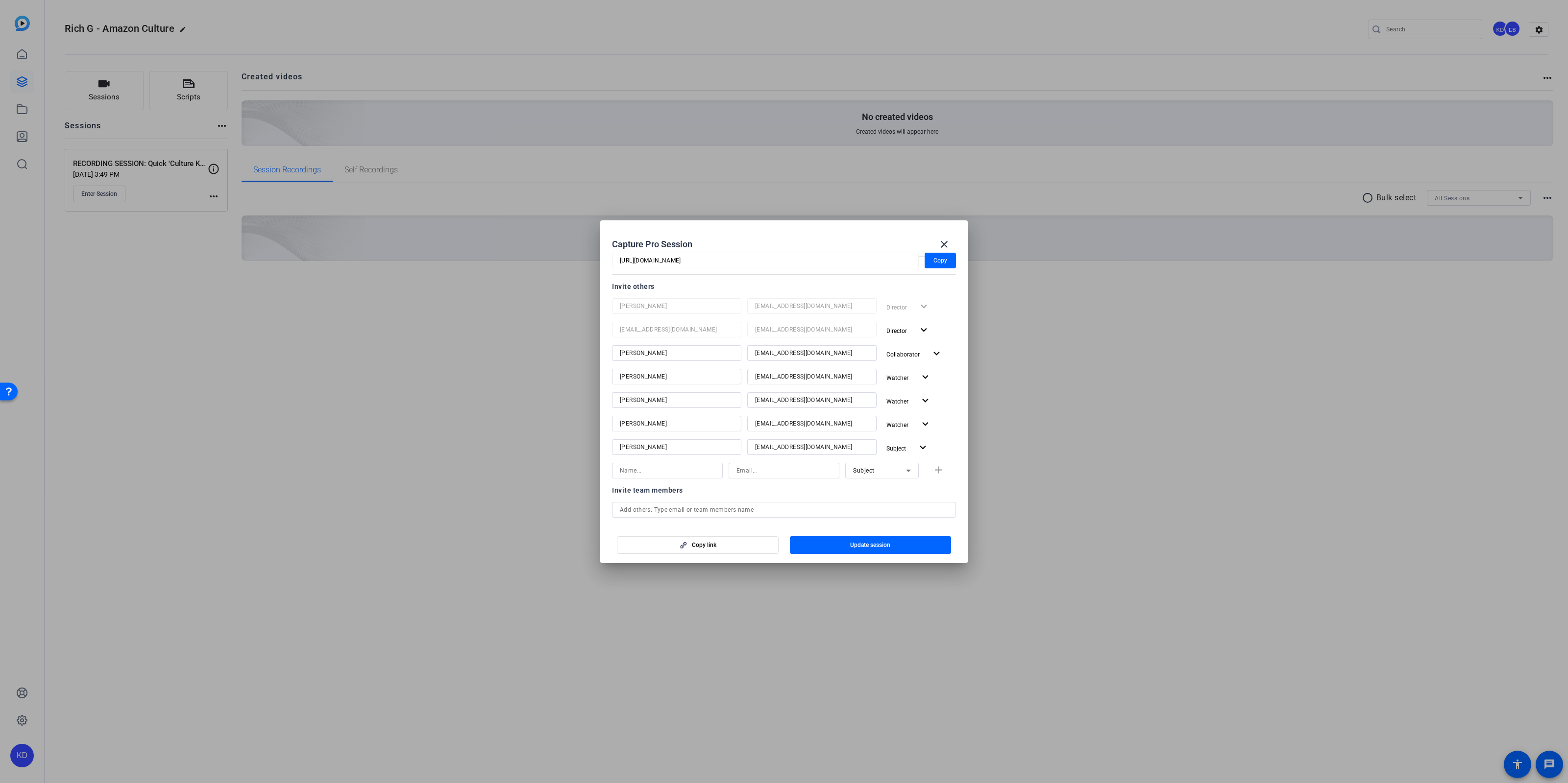
scroll to position [113, 0]
click at [654, 463] on input at bounding box center [667, 464] width 95 height 12
type input "Jennifer Vasil"
click at [771, 461] on input at bounding box center [784, 464] width 95 height 12
paste input "Jennifer Vasil"
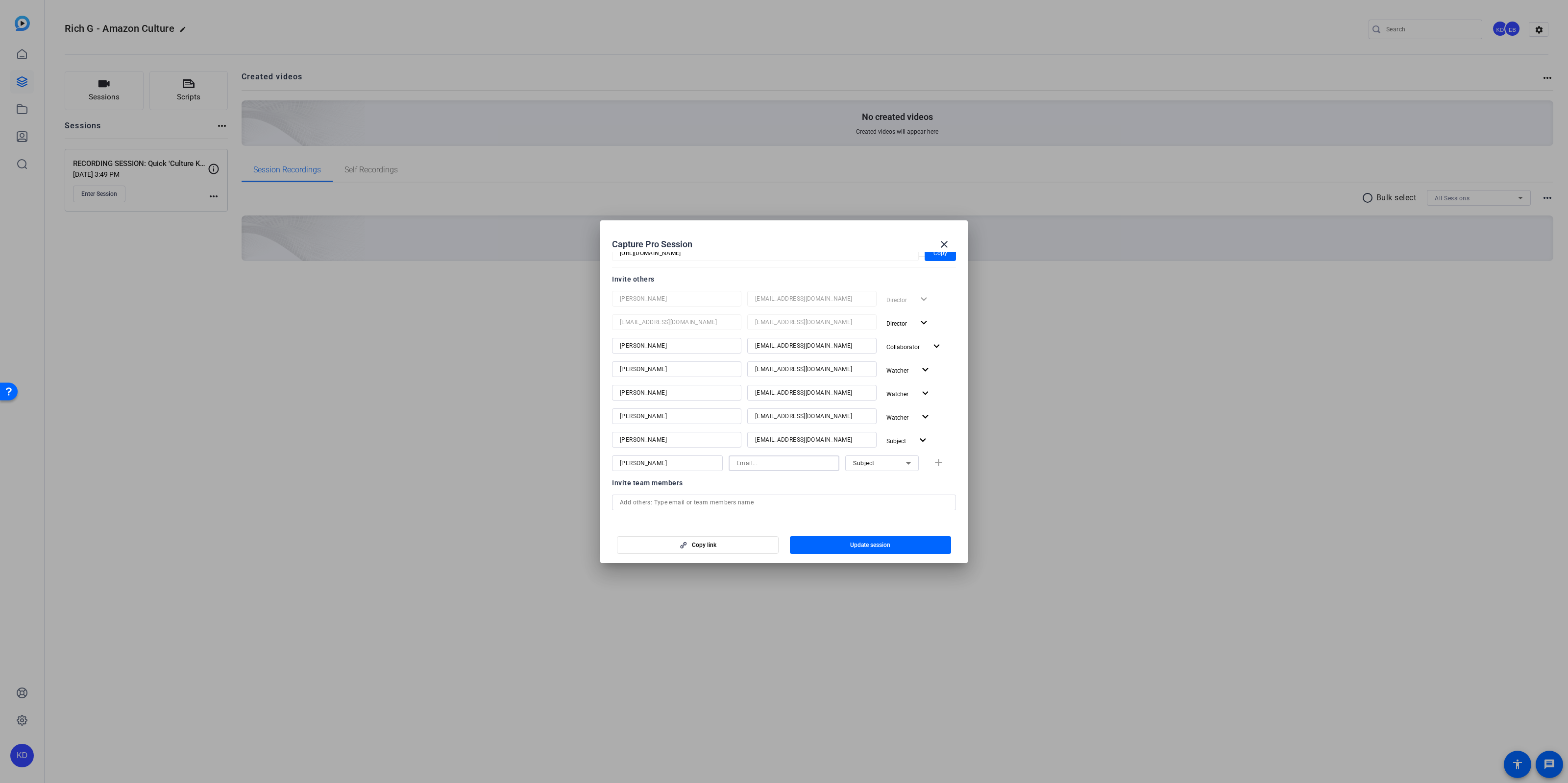
type input "Jennifer Vasil"
drag, startPoint x: 785, startPoint y: 466, endPoint x: 717, endPoint y: 469, distance: 68.1
click at [736, 469] on input "Jennifer Vasil" at bounding box center [784, 464] width 95 height 12
type input "jvasil@amazon.com"
click at [906, 465] on icon at bounding box center [909, 464] width 12 height 12
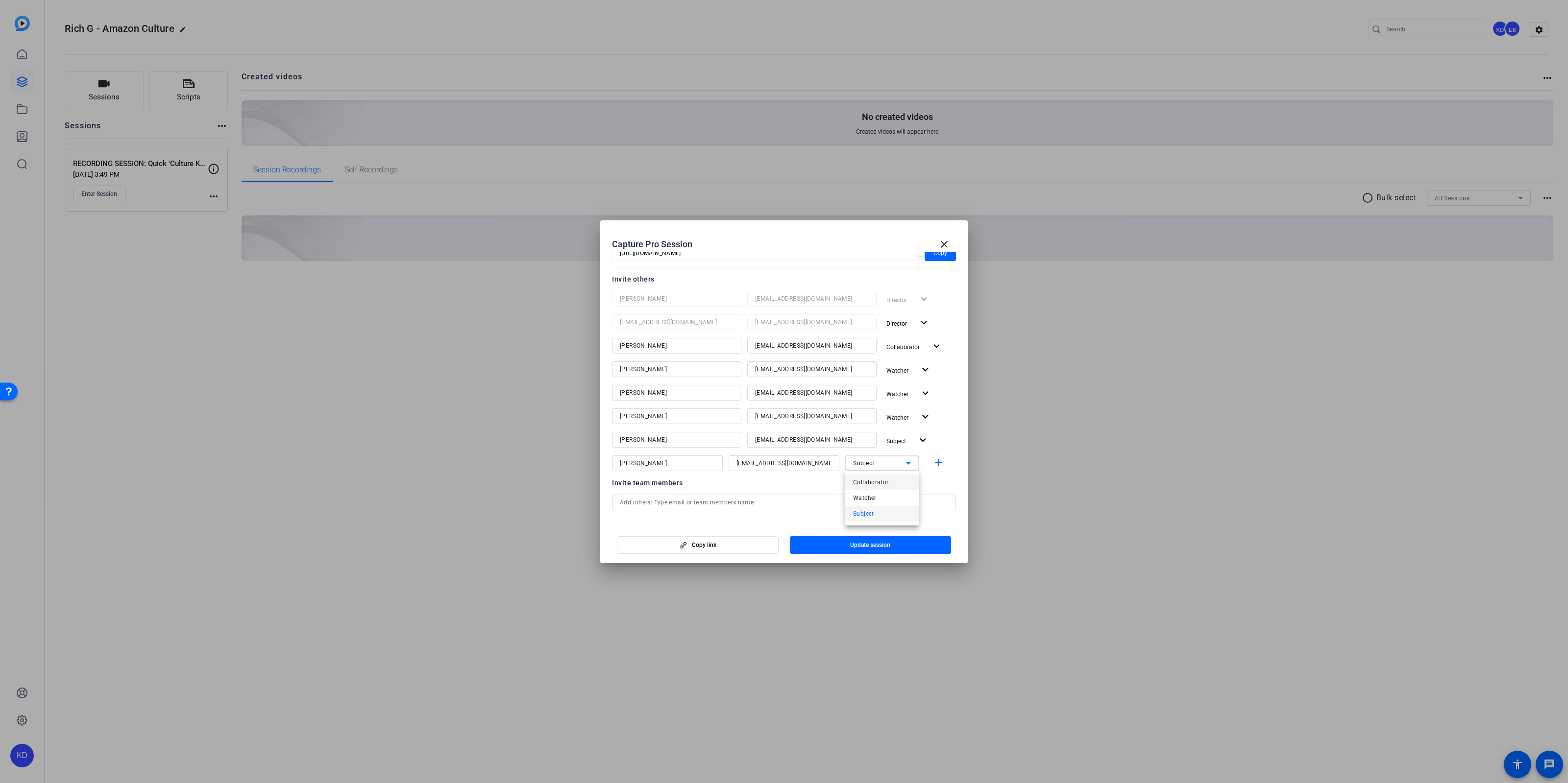
click at [901, 483] on mat-option "Collaborator" at bounding box center [881, 483] width 73 height 16
click at [937, 465] on mat-icon "add" at bounding box center [938, 463] width 13 height 13
click at [851, 541] on span "Update session" at bounding box center [870, 545] width 40 height 8
